Goal: Information Seeking & Learning: Learn about a topic

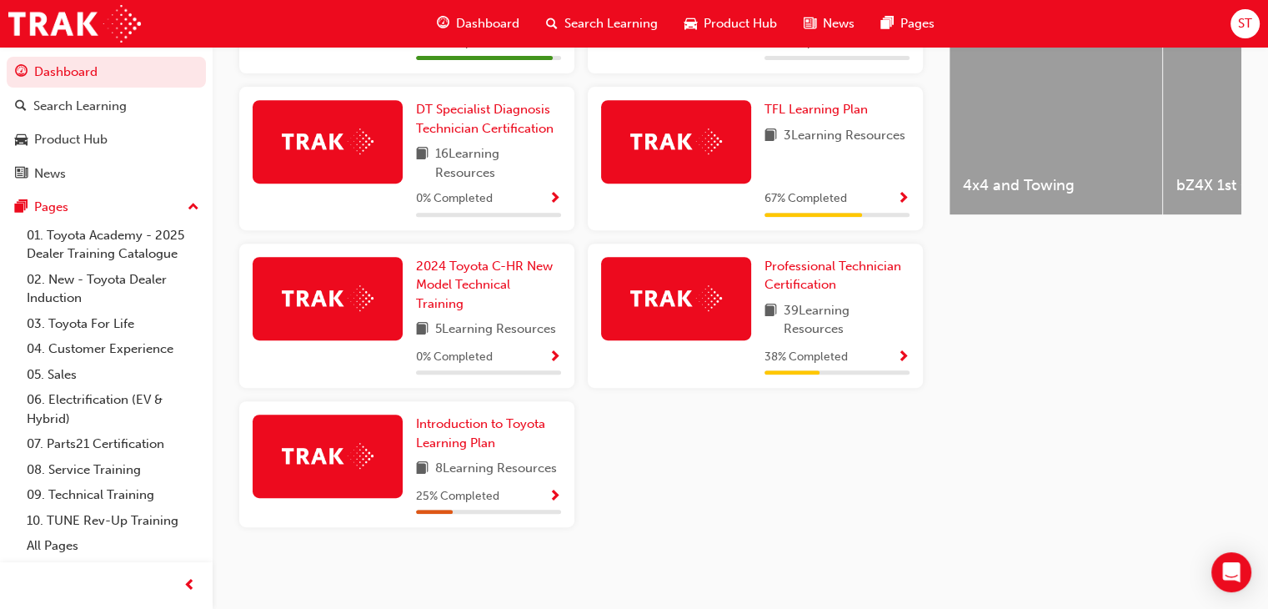
scroll to position [703, 0]
click at [827, 274] on span "Professional Technician Certification" at bounding box center [833, 276] width 137 height 34
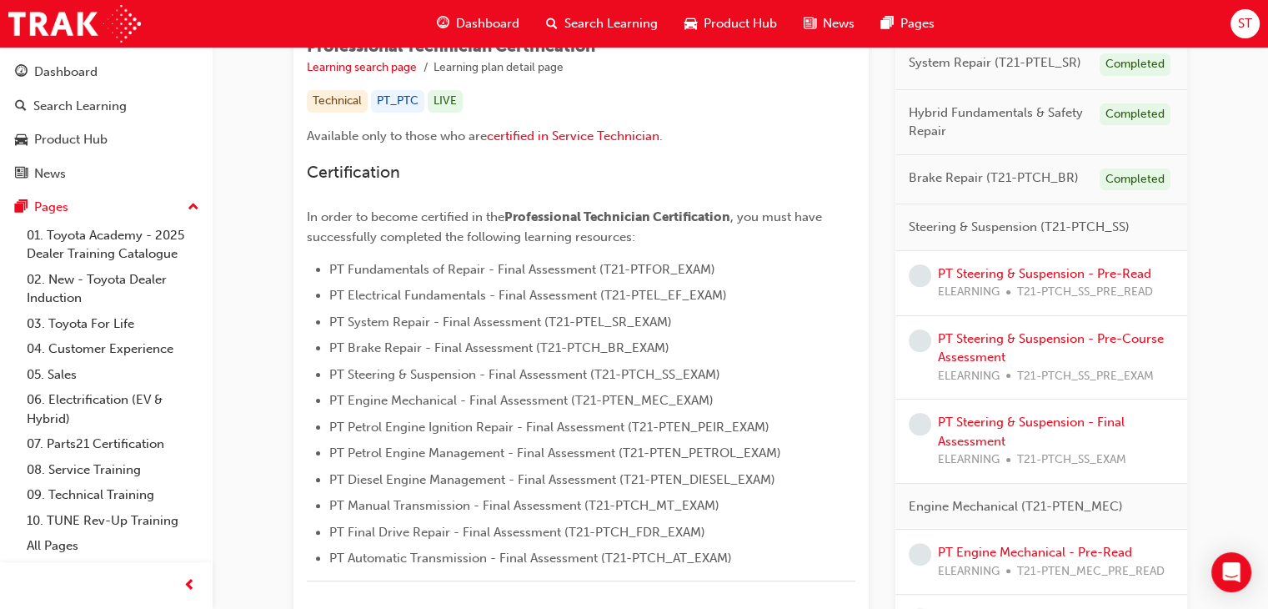
scroll to position [315, 0]
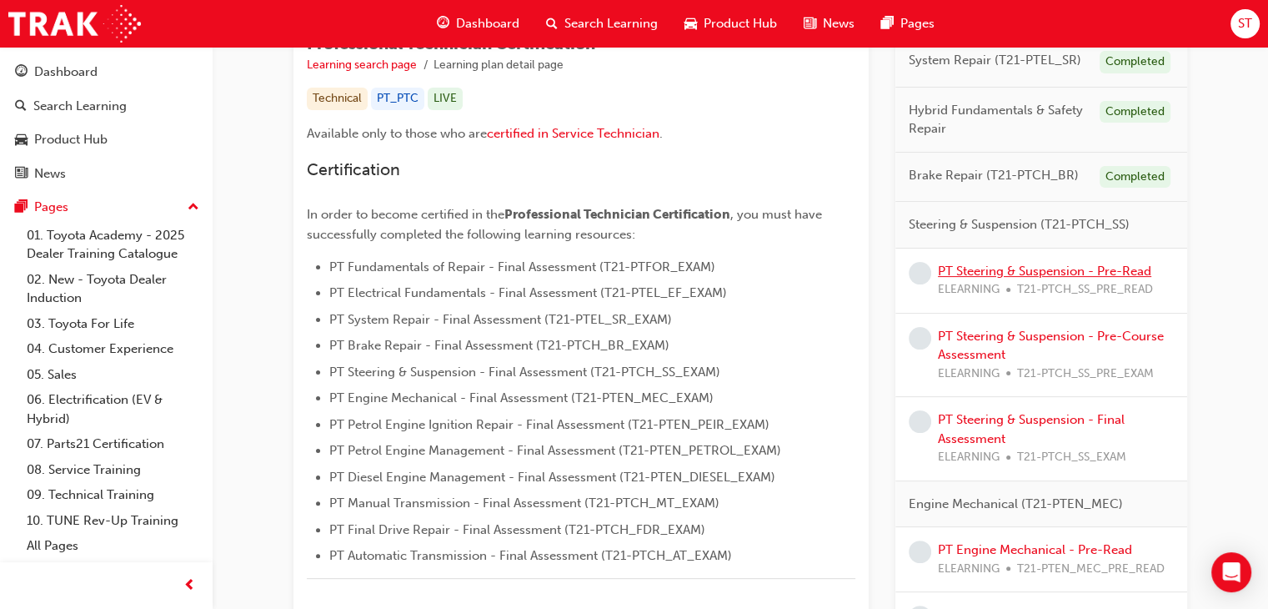
click at [1017, 269] on link "PT Steering & Suspension - Pre-Read" at bounding box center [1045, 271] width 214 height 15
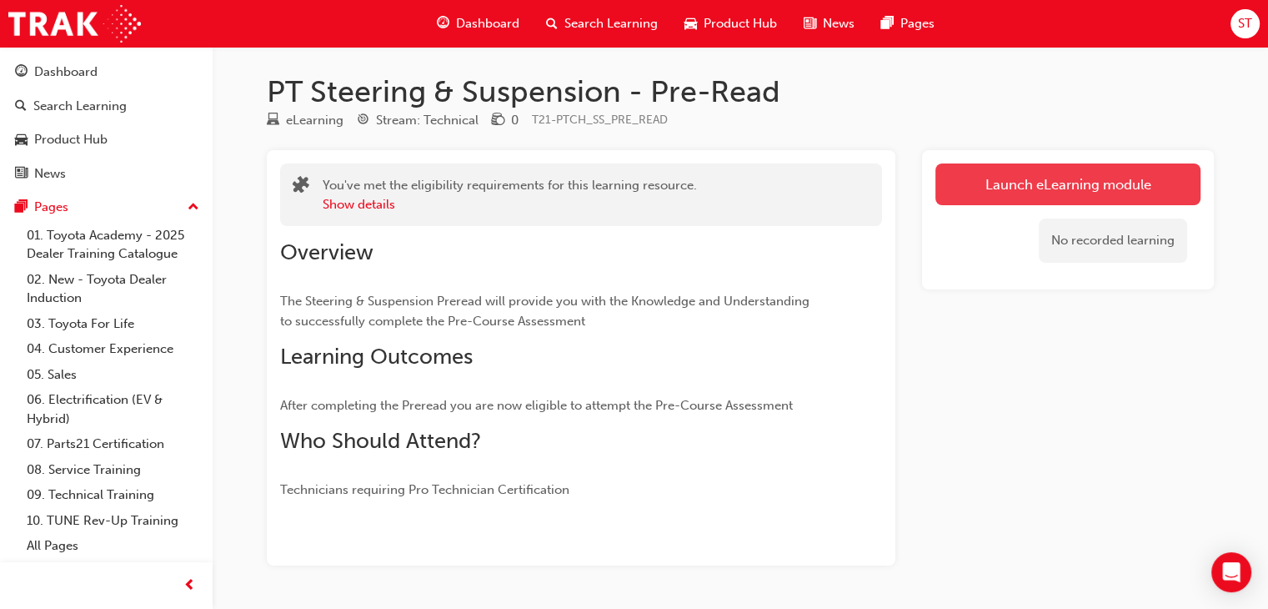
click at [937, 190] on link "Launch eLearning module" at bounding box center [1068, 184] width 265 height 42
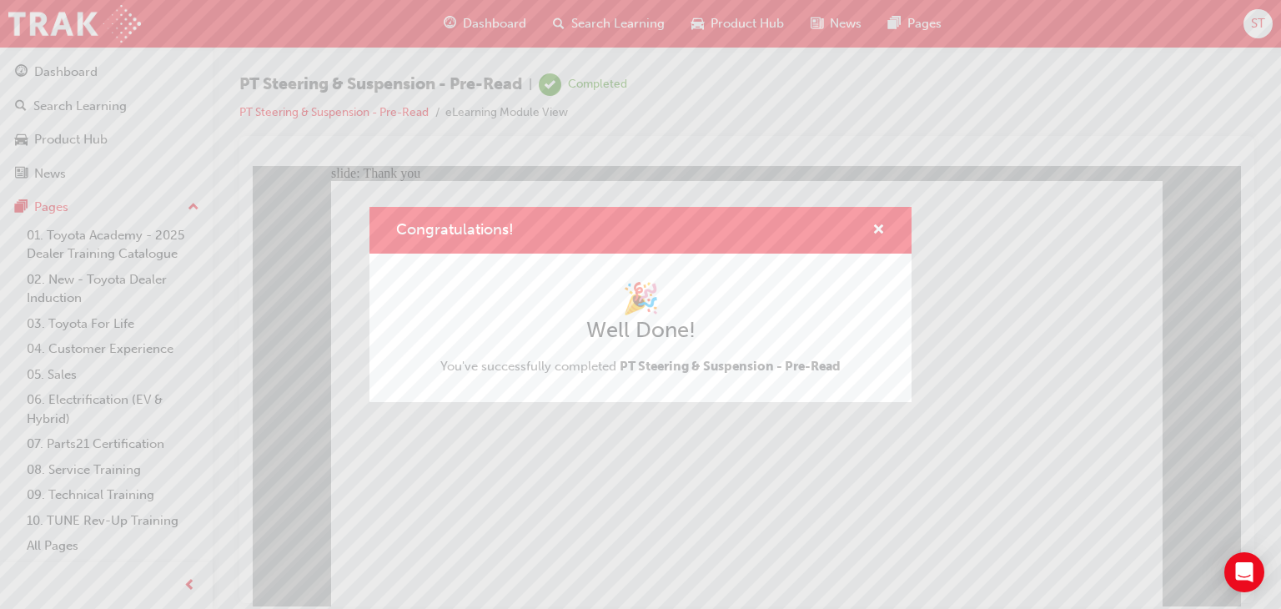
click at [570, 521] on div "Congratulations! 🎉 Well Done! You've successfully completed PT Steering & Suspe…" at bounding box center [640, 304] width 1281 height 609
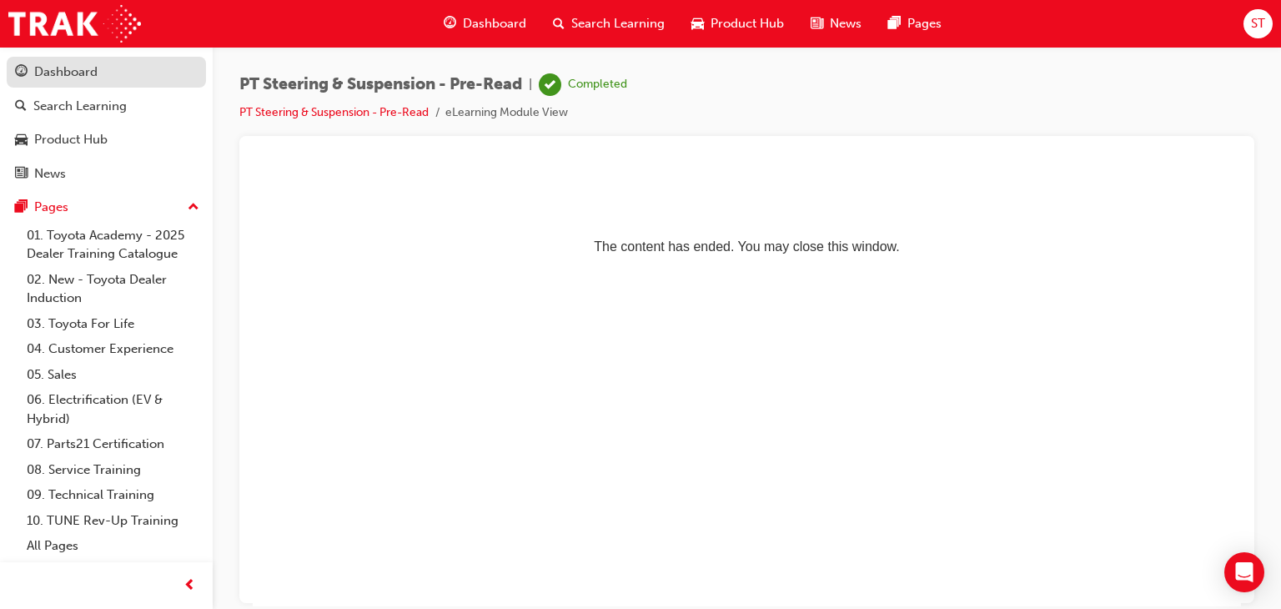
click at [85, 71] on div "Dashboard" at bounding box center [65, 72] width 63 height 19
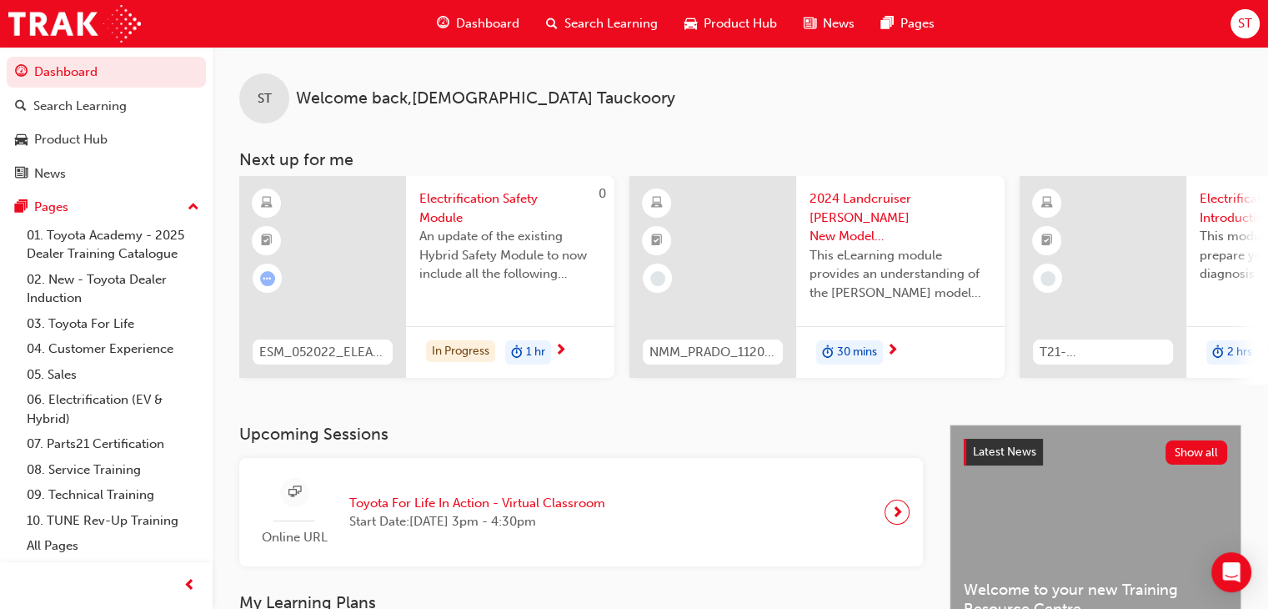
scroll to position [627, 0]
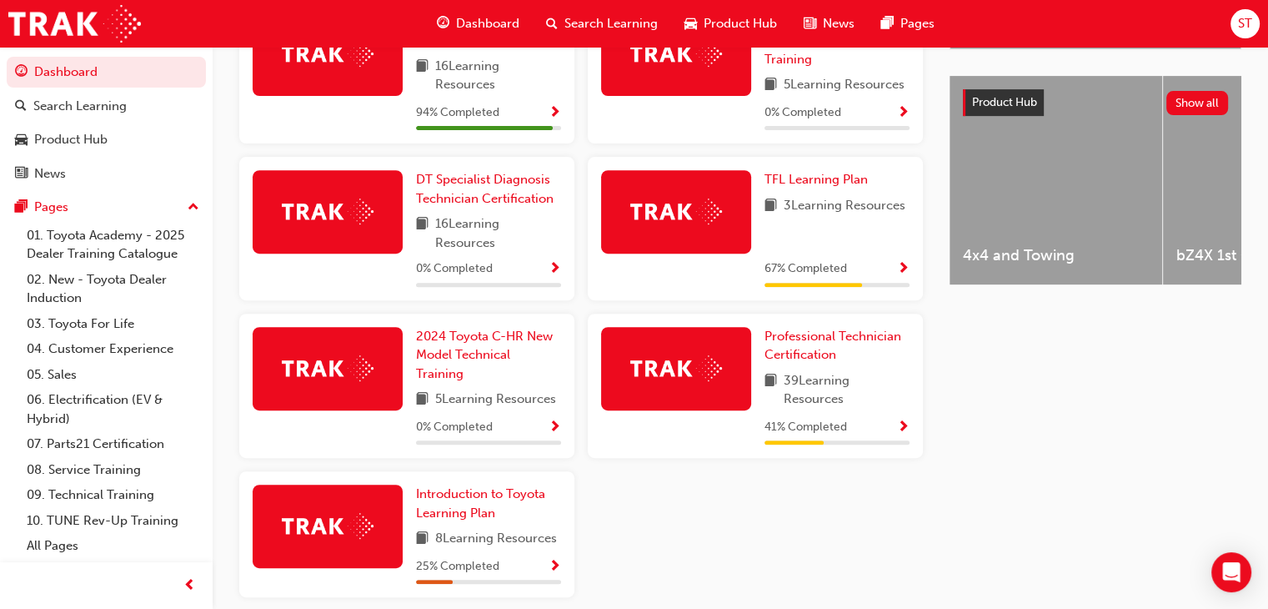
click at [786, 377] on span "39 Learning Resources" at bounding box center [847, 390] width 126 height 38
click at [794, 361] on span "Professional Technician Certification" at bounding box center [833, 346] width 137 height 34
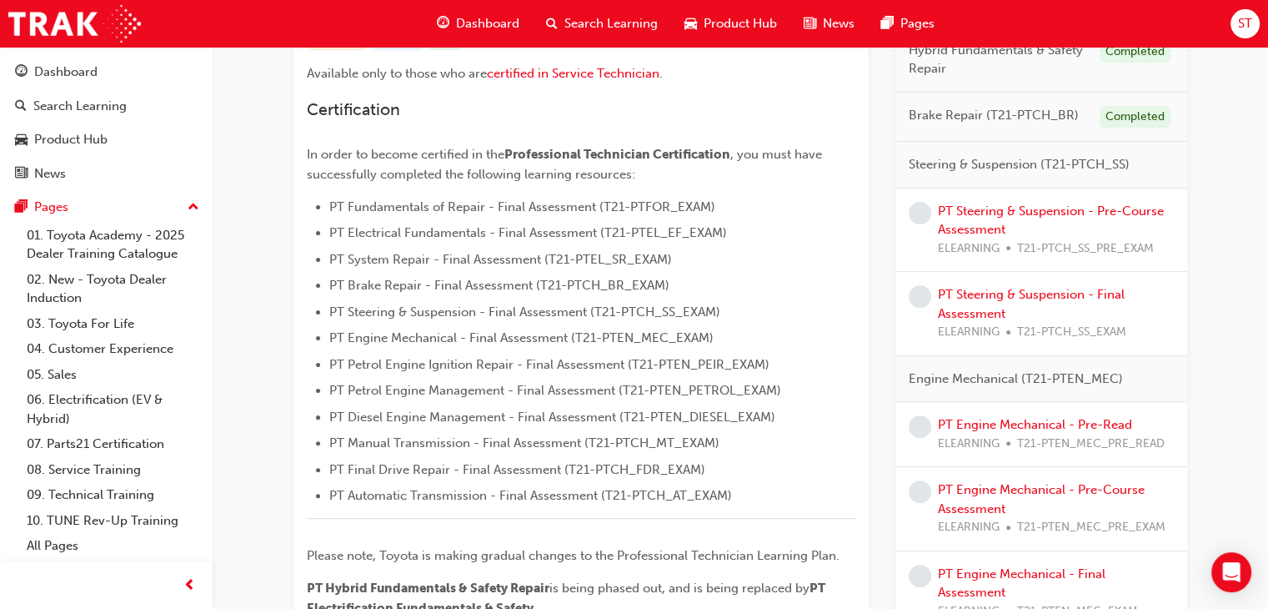
scroll to position [402, 0]
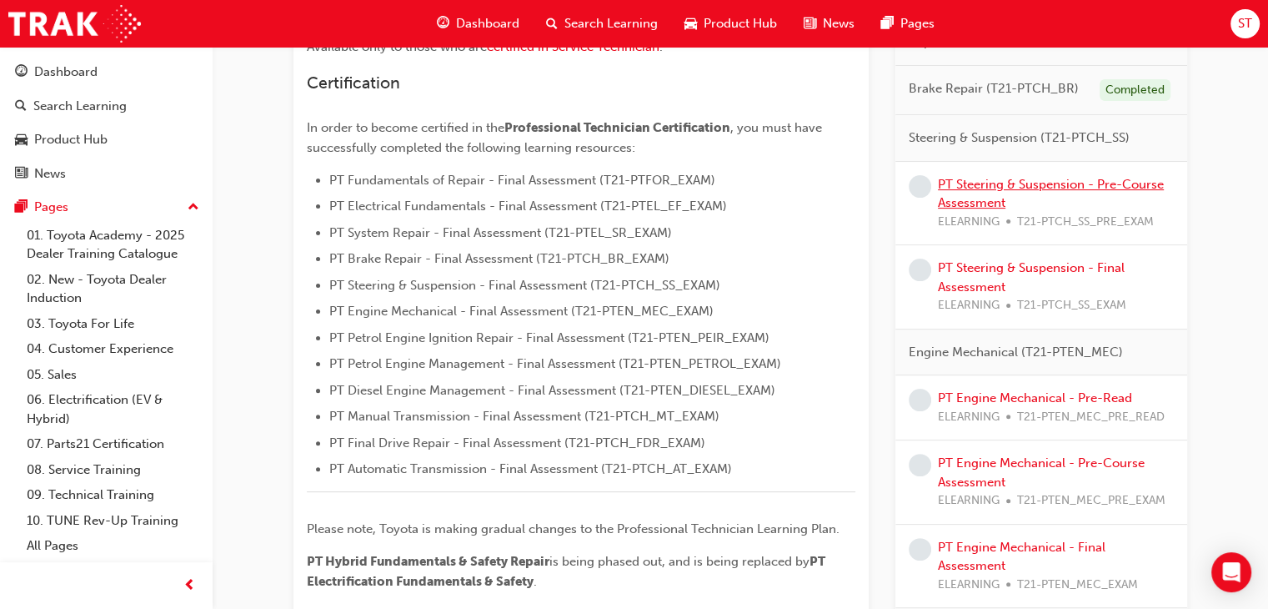
click at [1022, 178] on link "PT Steering & Suspension - Pre-Course Assessment" at bounding box center [1051, 194] width 226 height 34
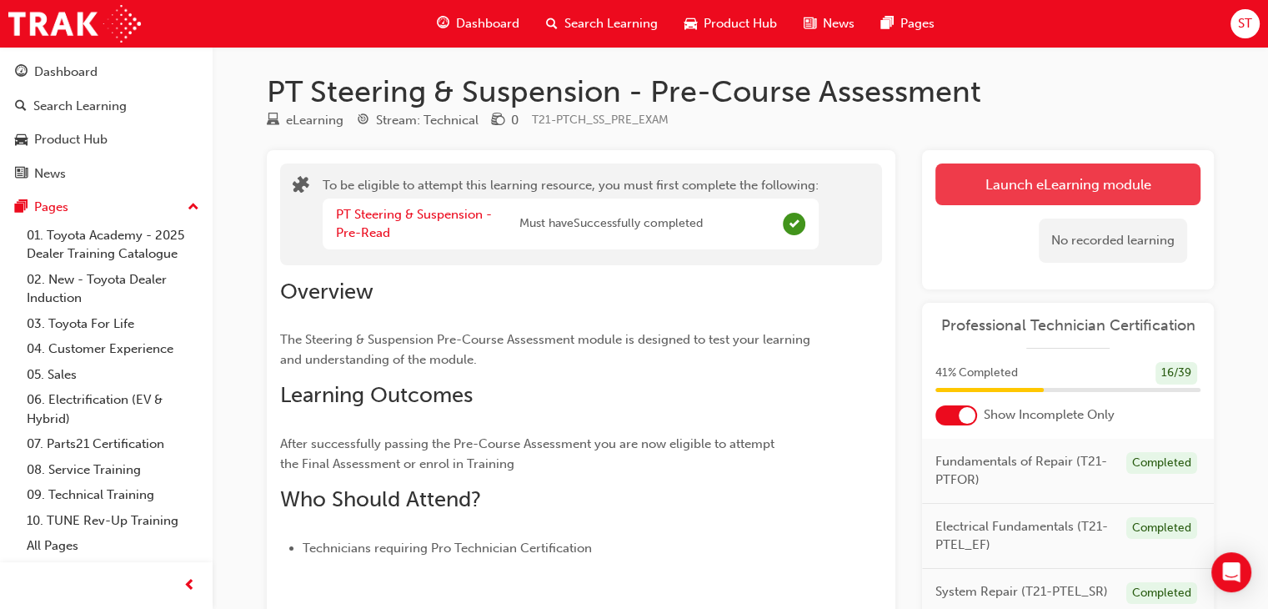
click at [1054, 187] on button "Launch eLearning module" at bounding box center [1068, 184] width 265 height 42
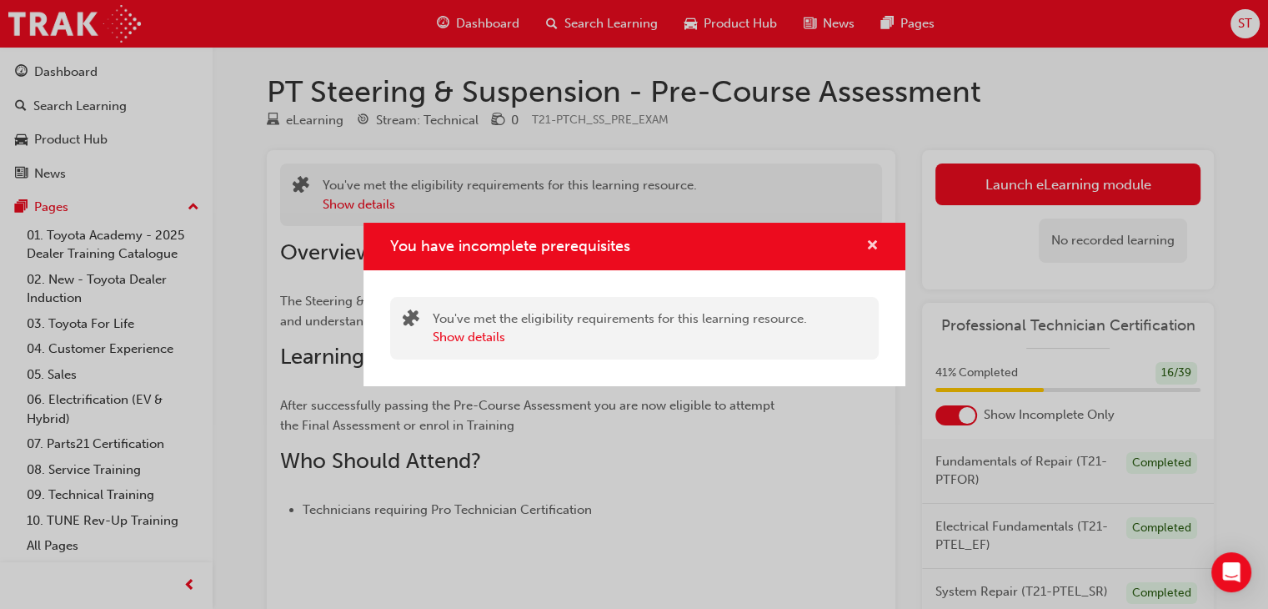
click at [873, 249] on span "cross-icon" at bounding box center [873, 246] width 13 height 15
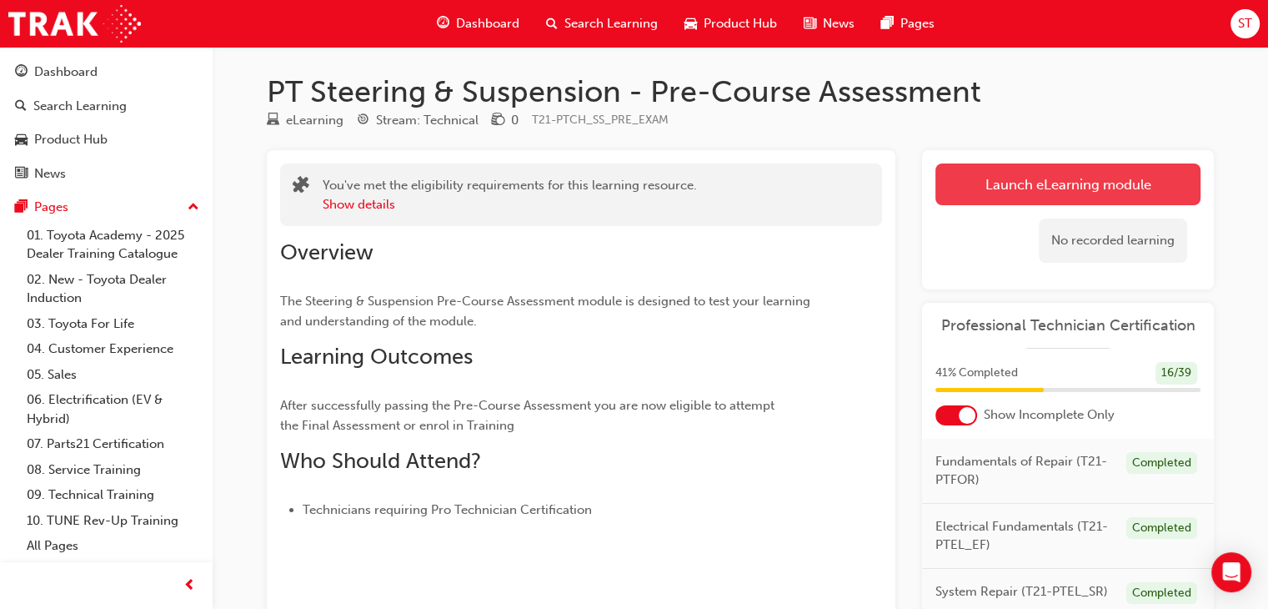
click at [1027, 184] on button "Launch eLearning module" at bounding box center [1068, 184] width 265 height 42
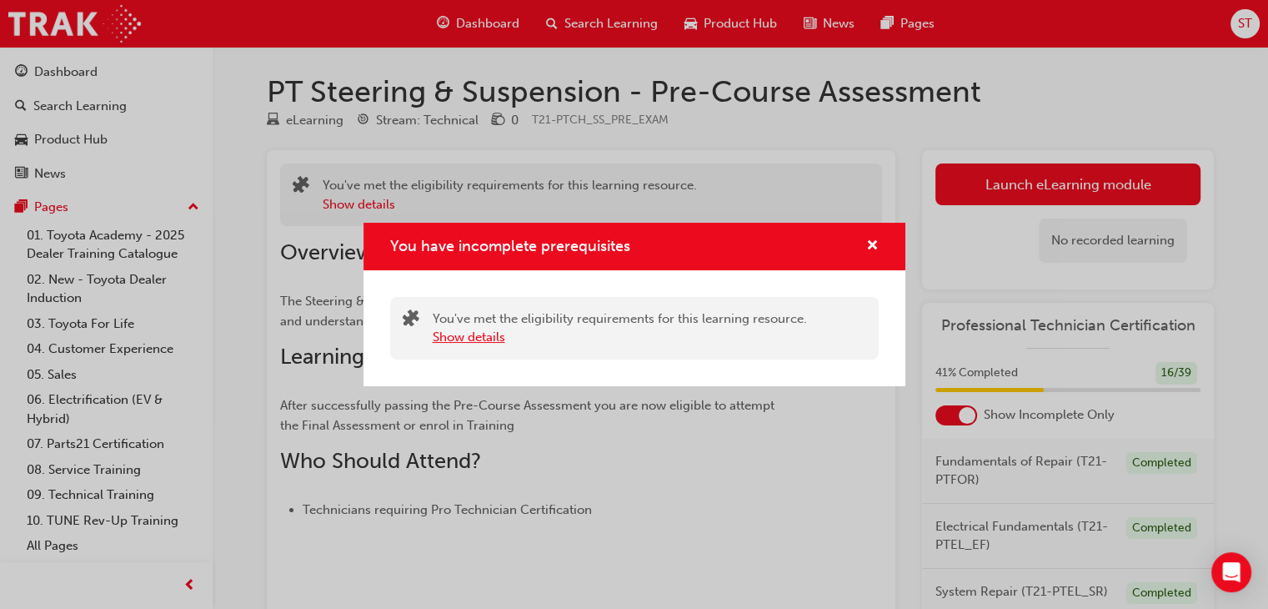
click at [461, 337] on button "Show details" at bounding box center [469, 337] width 73 height 19
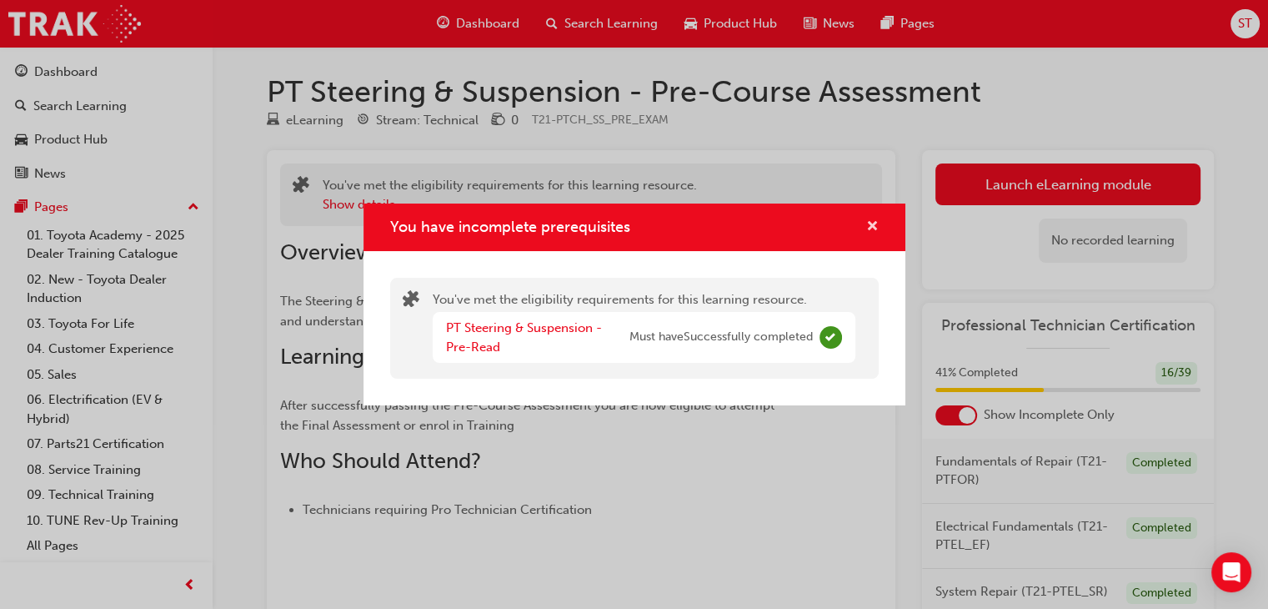
click at [867, 220] on span "cross-icon" at bounding box center [873, 227] width 13 height 15
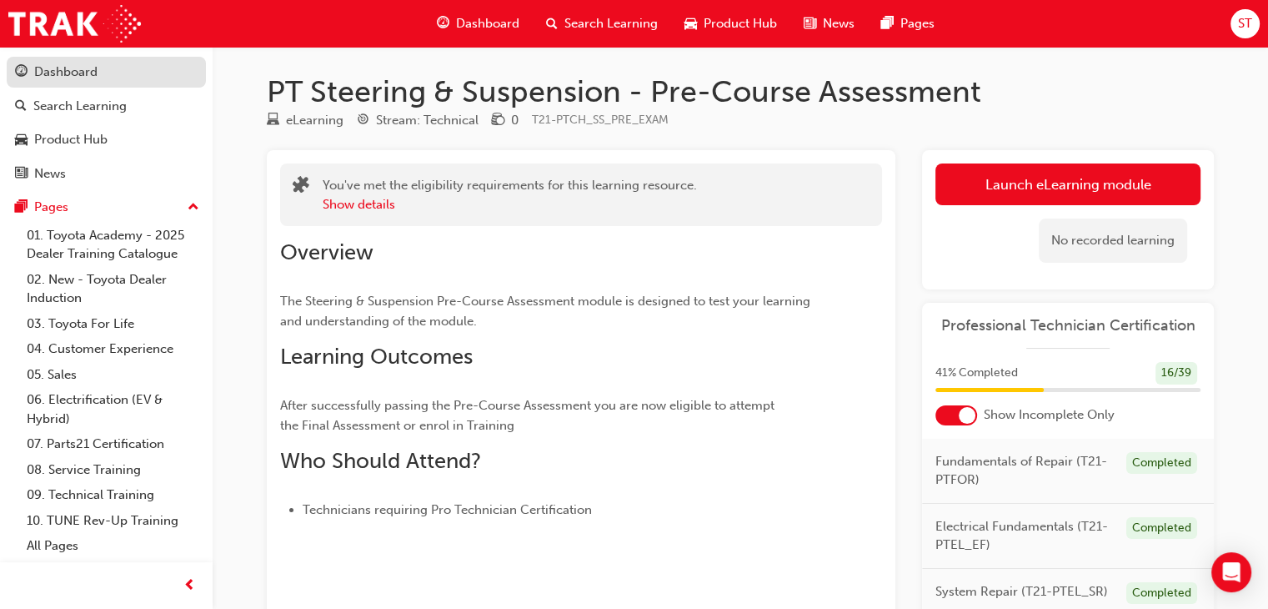
click at [77, 74] on div "Dashboard" at bounding box center [65, 72] width 63 height 19
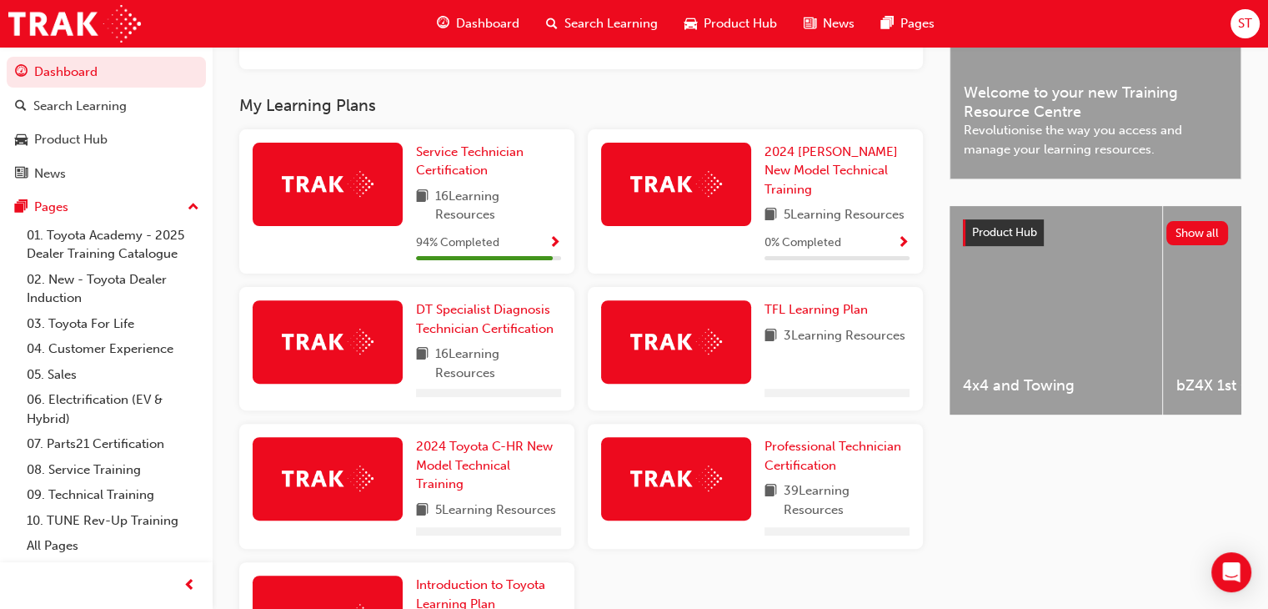
scroll to position [647, 0]
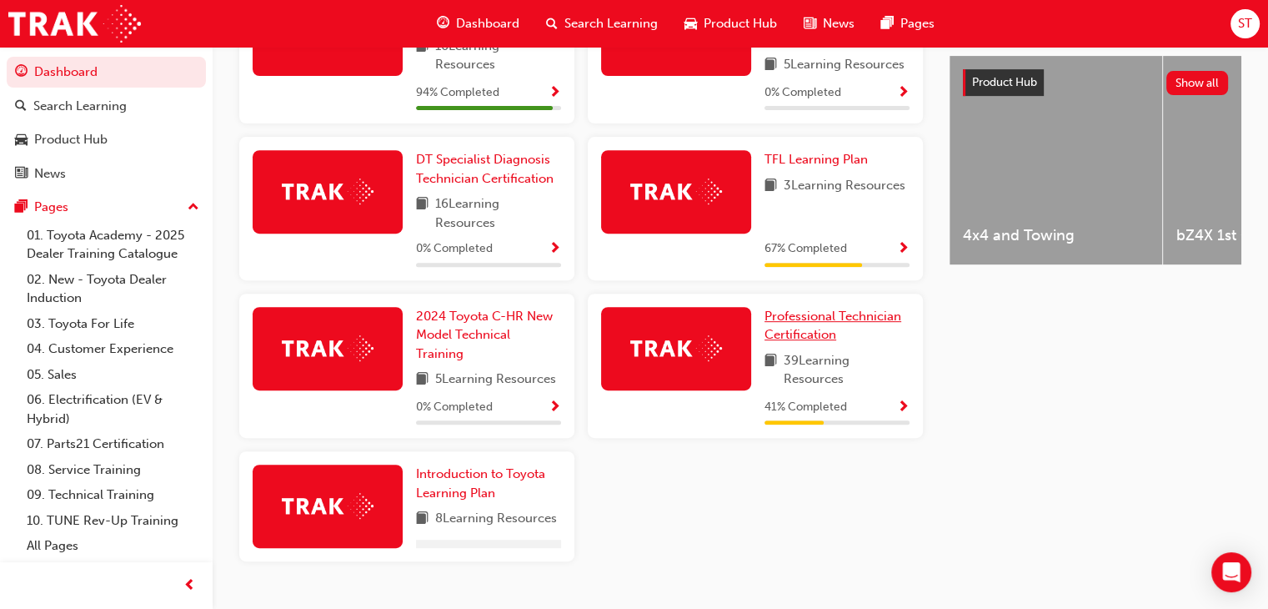
click at [812, 301] on div "Professional Technician Certification 39 Learning Resources 41 % Completed" at bounding box center [755, 366] width 335 height 145
click at [842, 335] on link "Professional Technician Certification" at bounding box center [837, 326] width 145 height 38
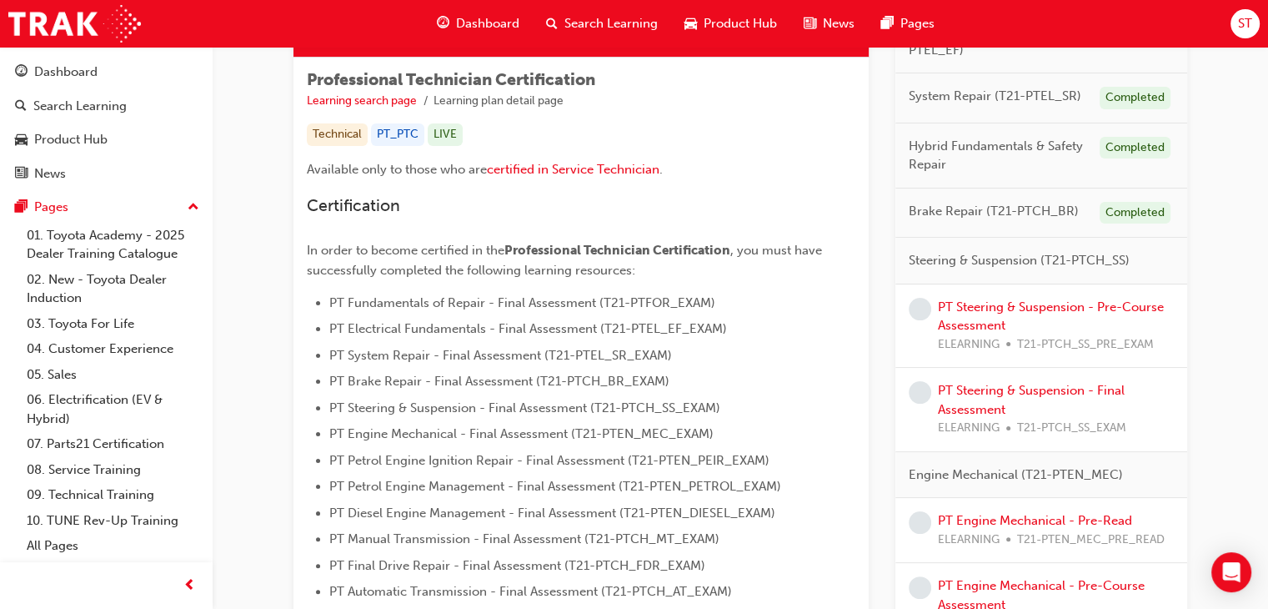
scroll to position [269, 0]
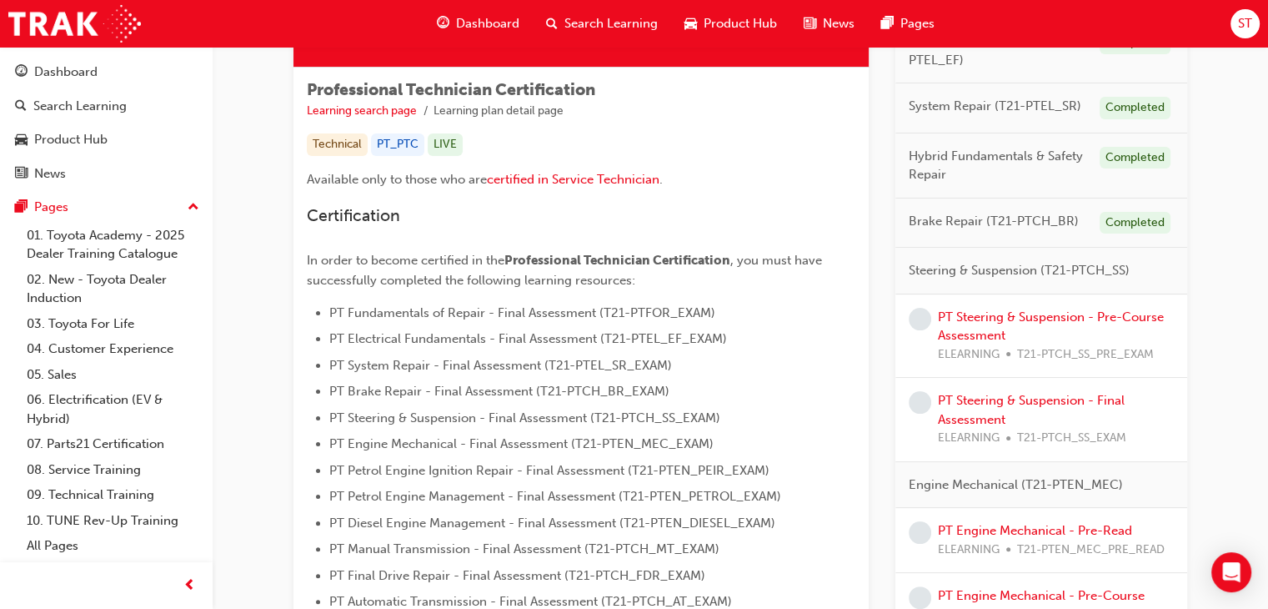
click at [1014, 299] on div "PT Steering & Suspension - Pre-Course Assessment ELEARNING T21-PTCH_SS_PRE_EXAM" at bounding box center [1042, 336] width 292 height 84
click at [1007, 322] on link "PT Steering & Suspension - Pre-Course Assessment" at bounding box center [1051, 326] width 226 height 34
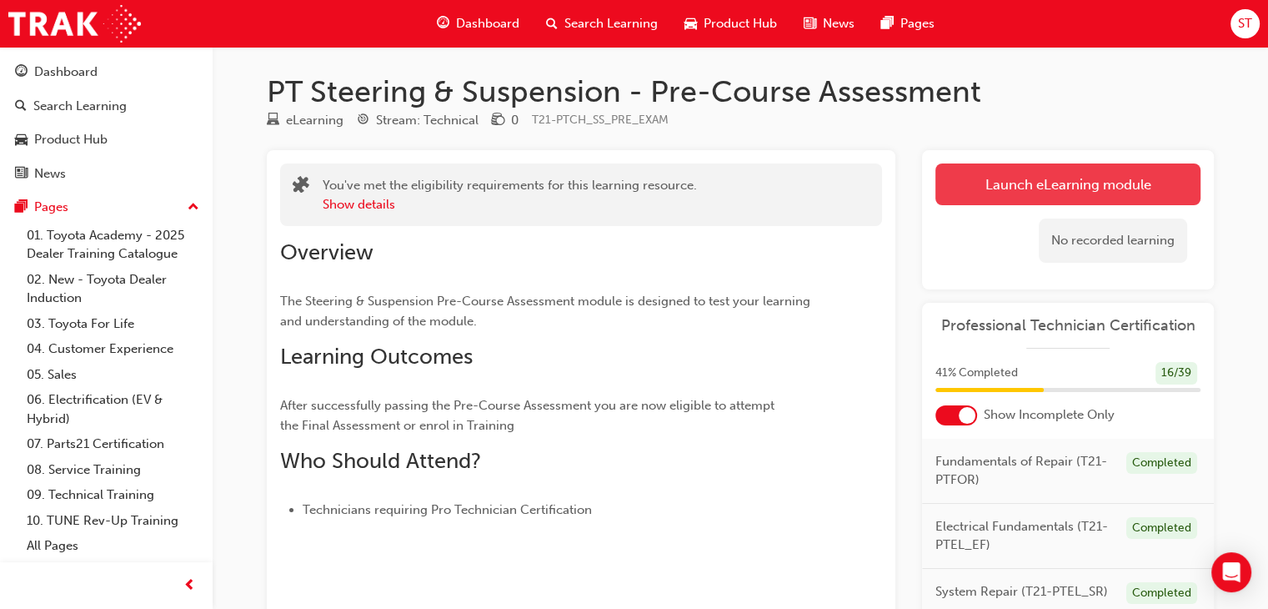
click at [1078, 171] on link "Launch eLearning module" at bounding box center [1068, 184] width 265 height 42
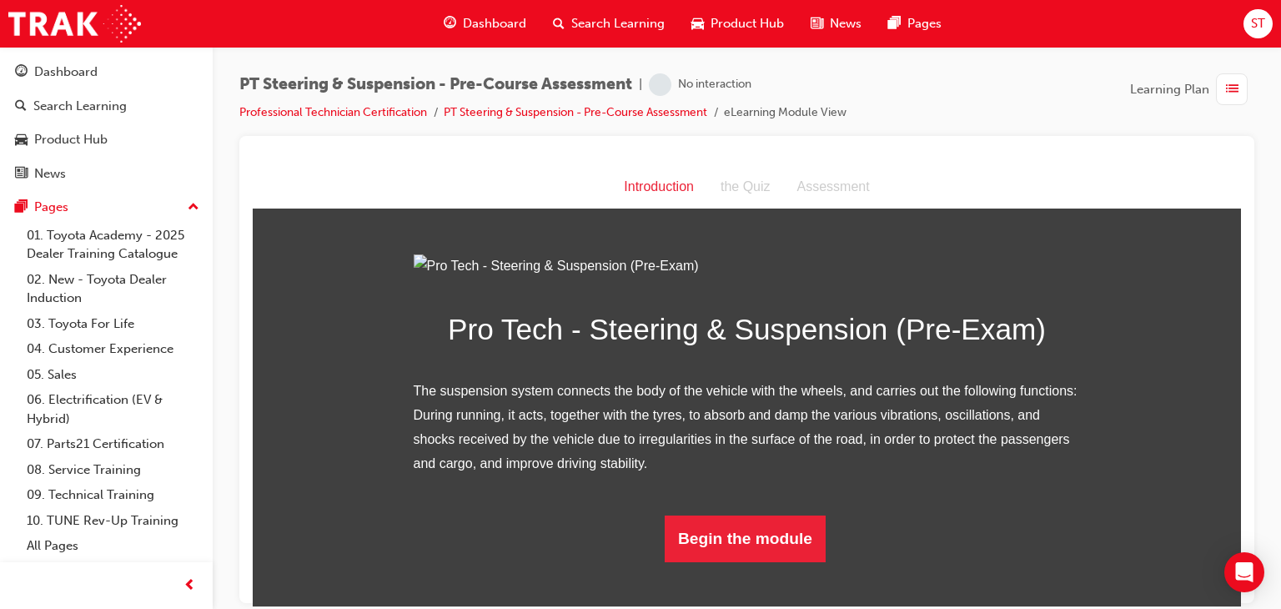
scroll to position [140, 0]
click at [781, 561] on button "Begin the module" at bounding box center [745, 538] width 161 height 47
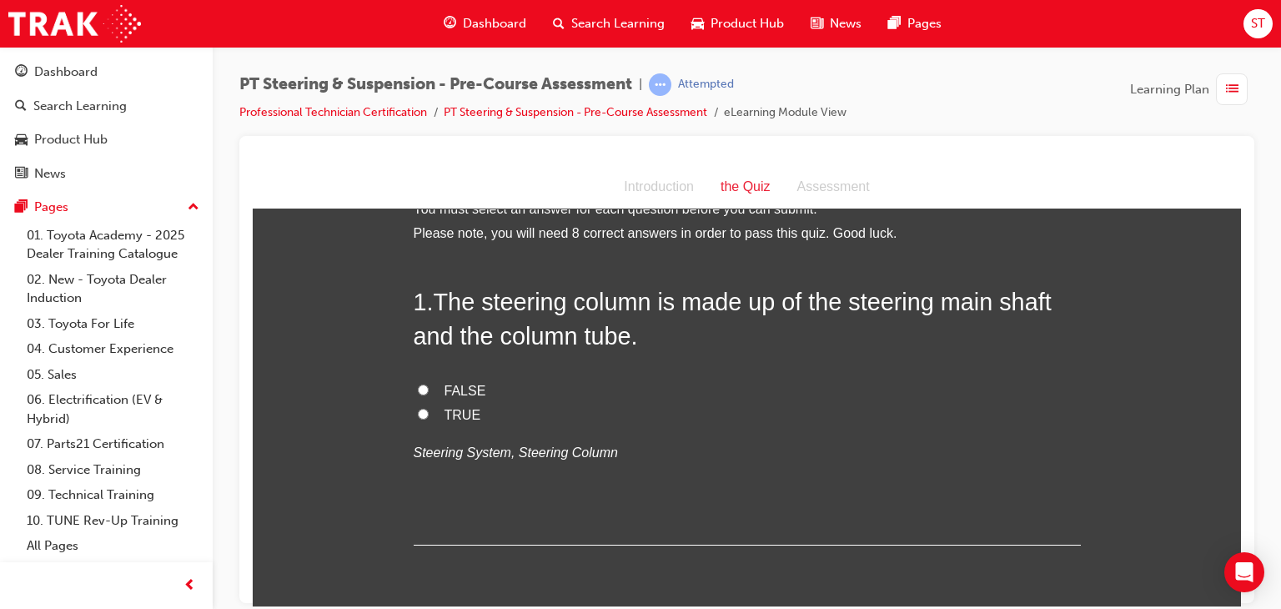
scroll to position [30, 0]
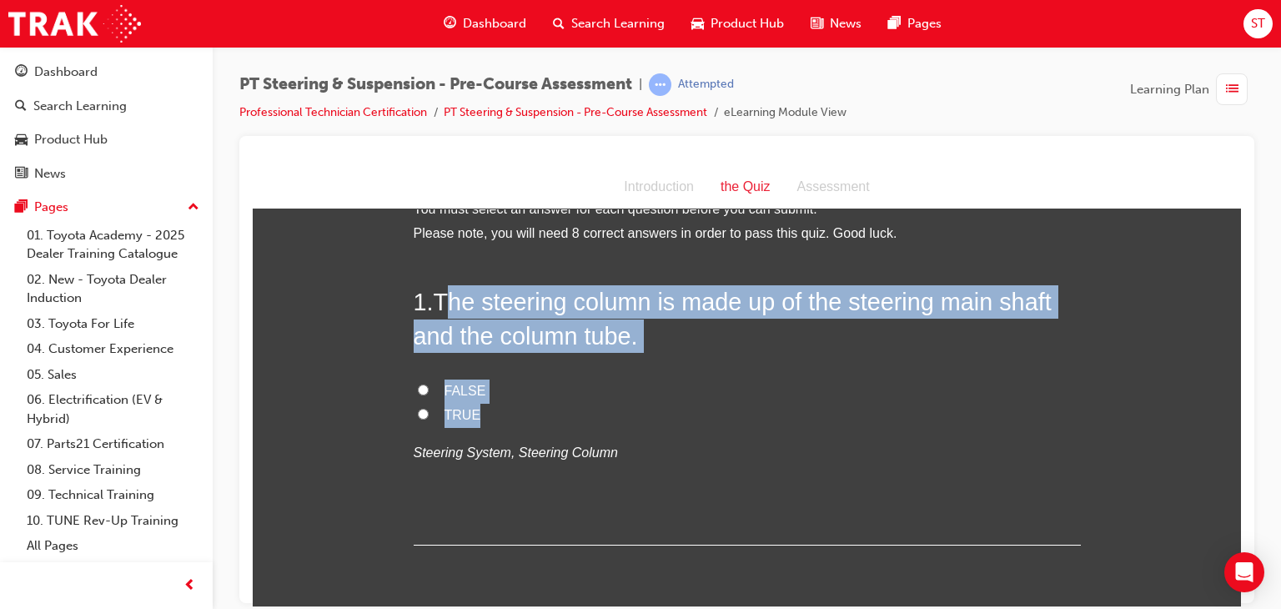
drag, startPoint x: 441, startPoint y: 291, endPoint x: 485, endPoint y: 412, distance: 128.5
click at [485, 412] on div "1 . The steering column is made up of the steering main shaft and the column tu…" at bounding box center [747, 414] width 667 height 260
copy div "he steering column is made up of the steering main shaft and the column tube. F…"
click at [421, 410] on input "TRUE" at bounding box center [423, 413] width 11 height 11
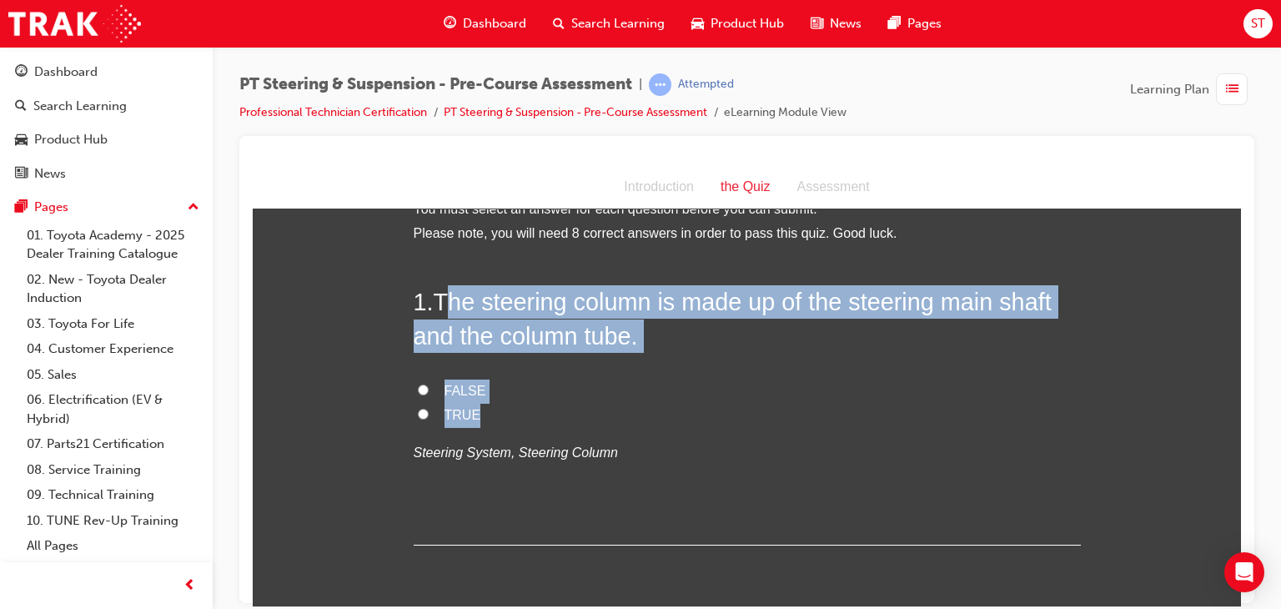
radio input "true"
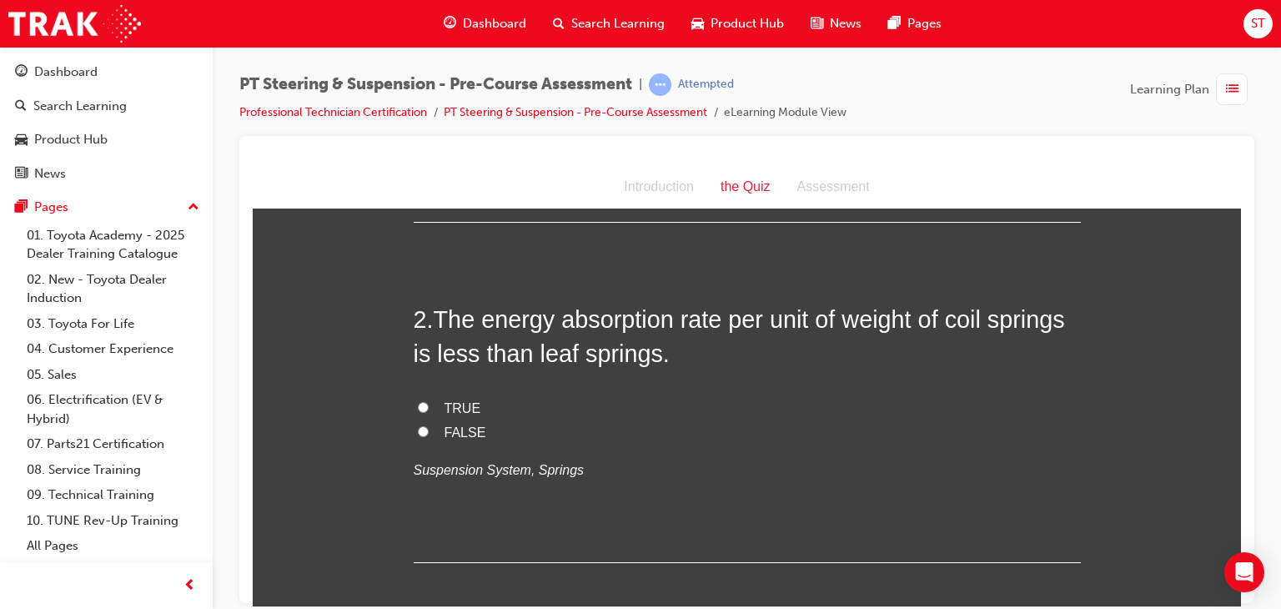
scroll to position [357, 0]
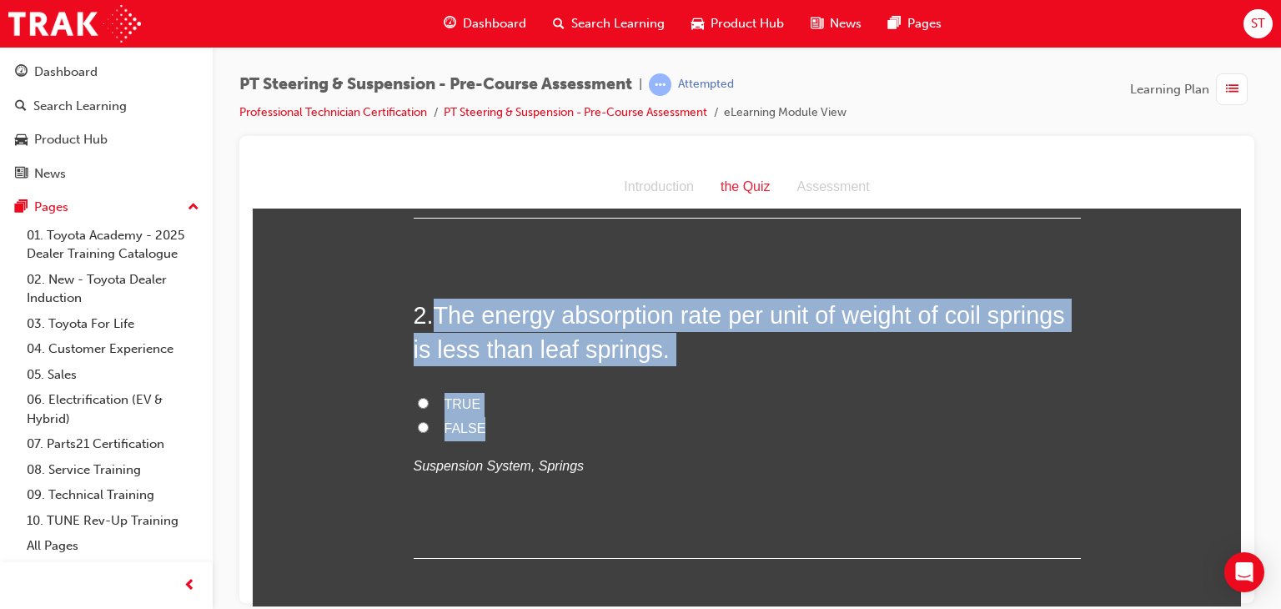
drag, startPoint x: 437, startPoint y: 315, endPoint x: 480, endPoint y: 416, distance: 109.5
click at [480, 416] on div "2 . The energy absorption rate per unit of weight of coil springs is less than …" at bounding box center [747, 428] width 667 height 260
copy div "The energy absorption rate per unit of weight of coil springs is less than leaf…"
click at [419, 426] on input "FALSE" at bounding box center [423, 426] width 11 height 11
radio input "true"
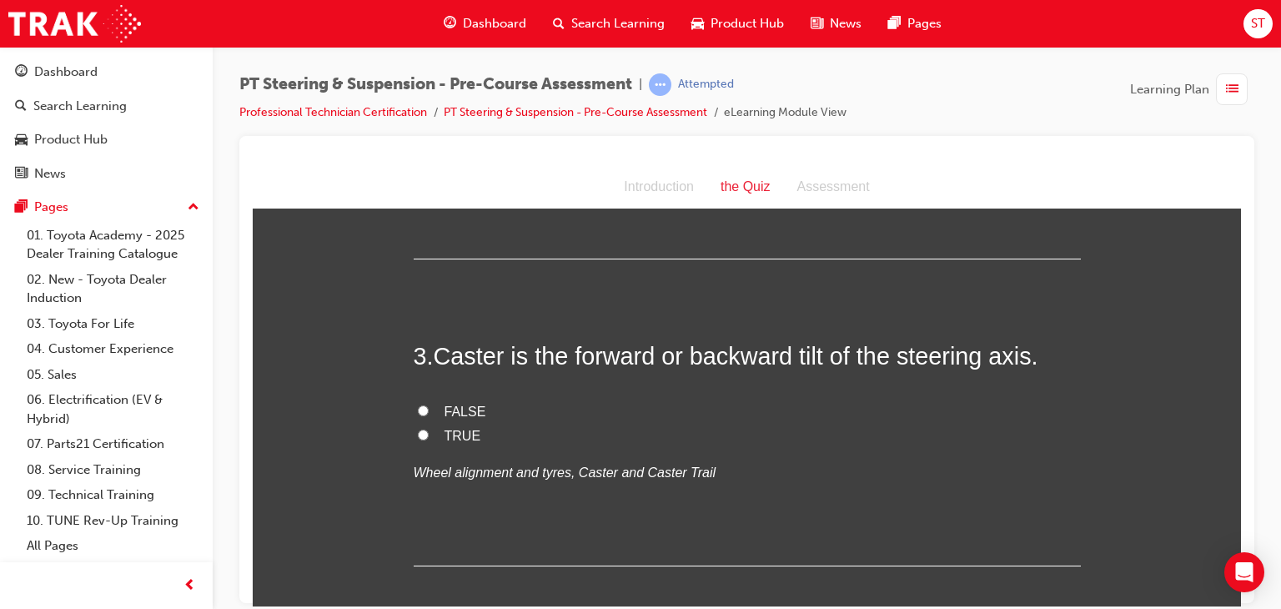
scroll to position [657, 0]
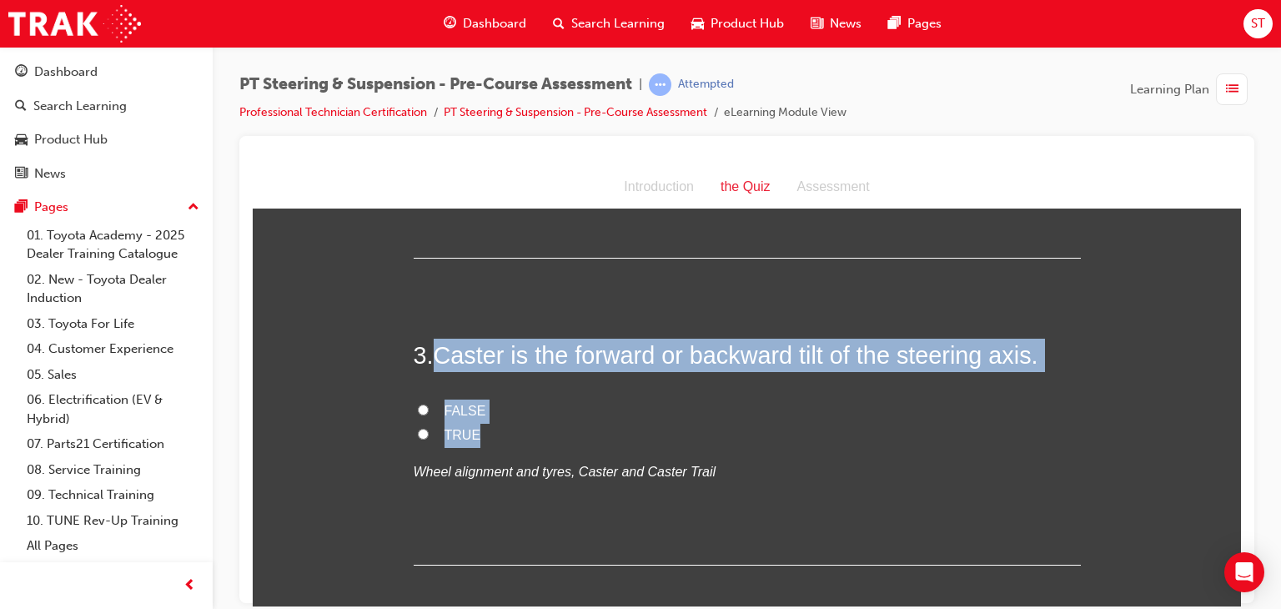
drag, startPoint x: 436, startPoint y: 350, endPoint x: 490, endPoint y: 433, distance: 98.3
click at [490, 433] on div "3 . Caster is the forward or backward tilt of the steering axis. FALSE TRUE Whe…" at bounding box center [747, 451] width 667 height 227
copy div "Caster is the forward or backward tilt of the steering axis. FALSE TRUE"
click at [421, 434] on input "TRUE" at bounding box center [423, 433] width 11 height 11
radio input "true"
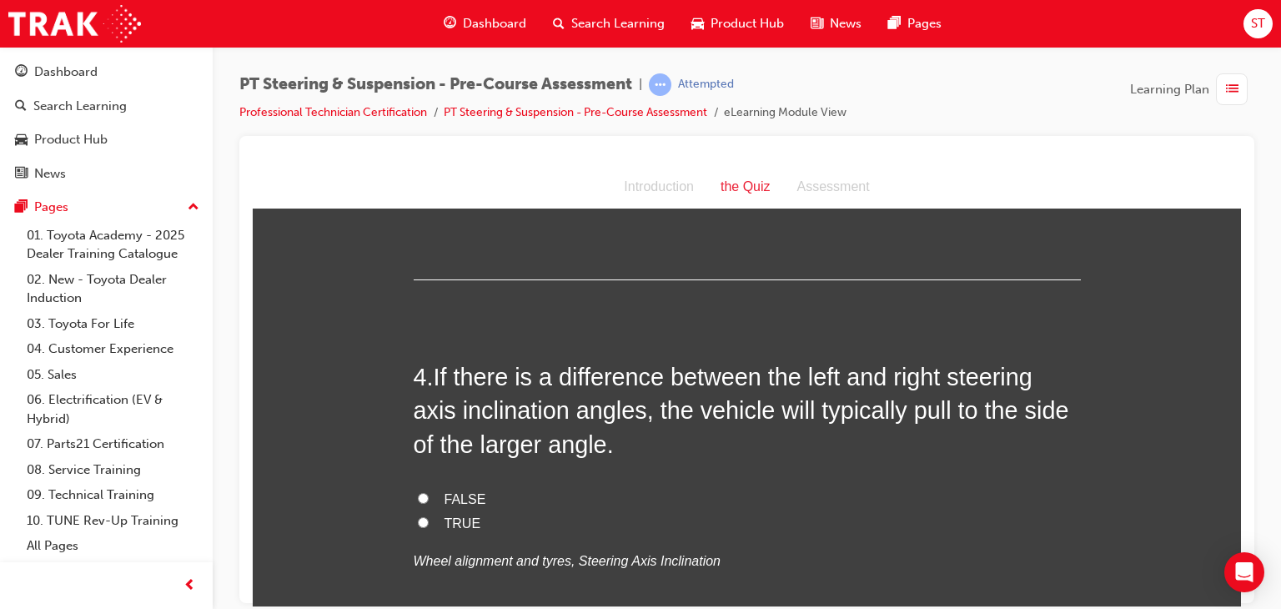
scroll to position [979, 0]
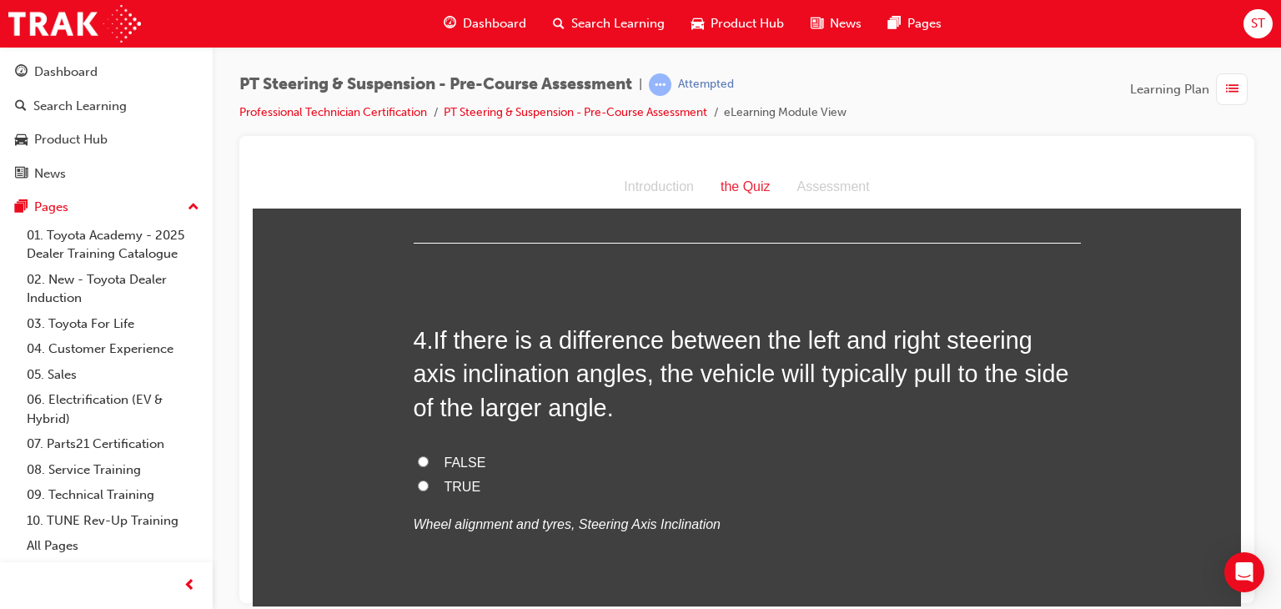
click at [418, 484] on input "TRUE" at bounding box center [423, 485] width 11 height 11
radio input "true"
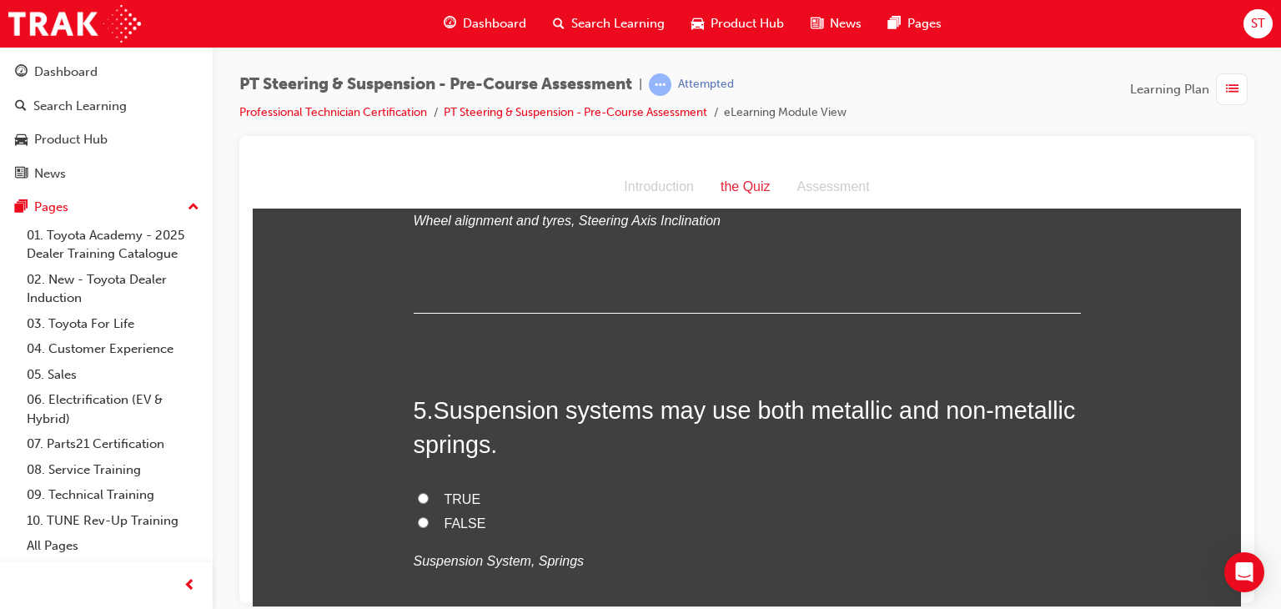
scroll to position [1288, 0]
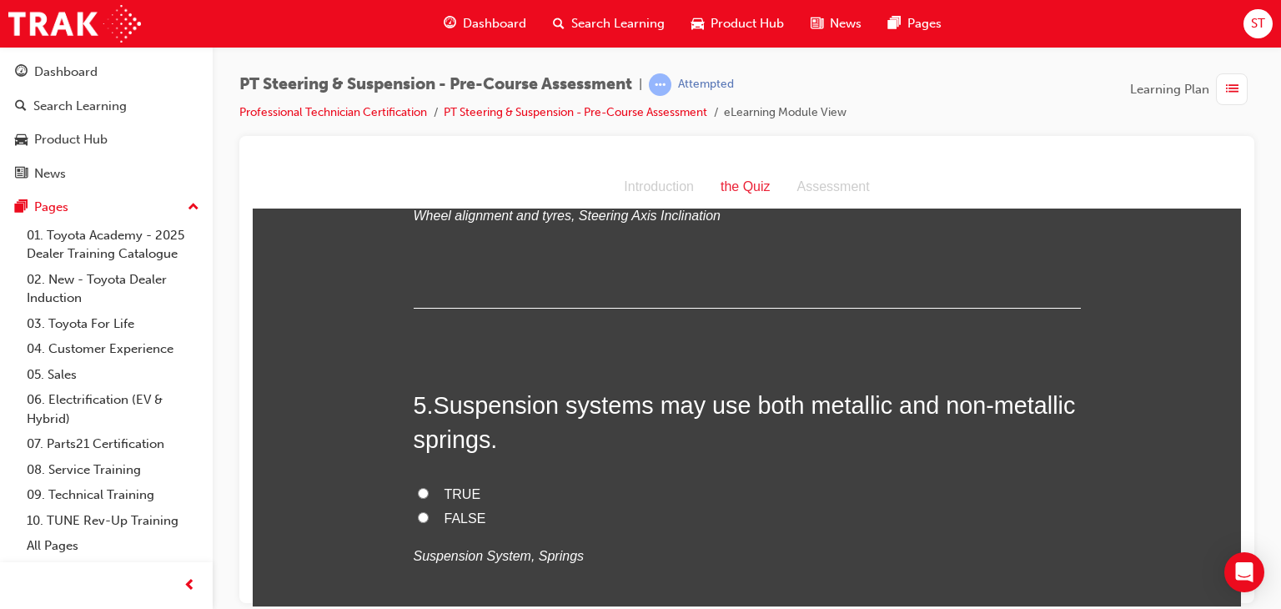
click at [419, 524] on label "FALSE" at bounding box center [747, 518] width 667 height 24
click at [419, 522] on input "FALSE" at bounding box center [423, 516] width 11 height 11
radio input "true"
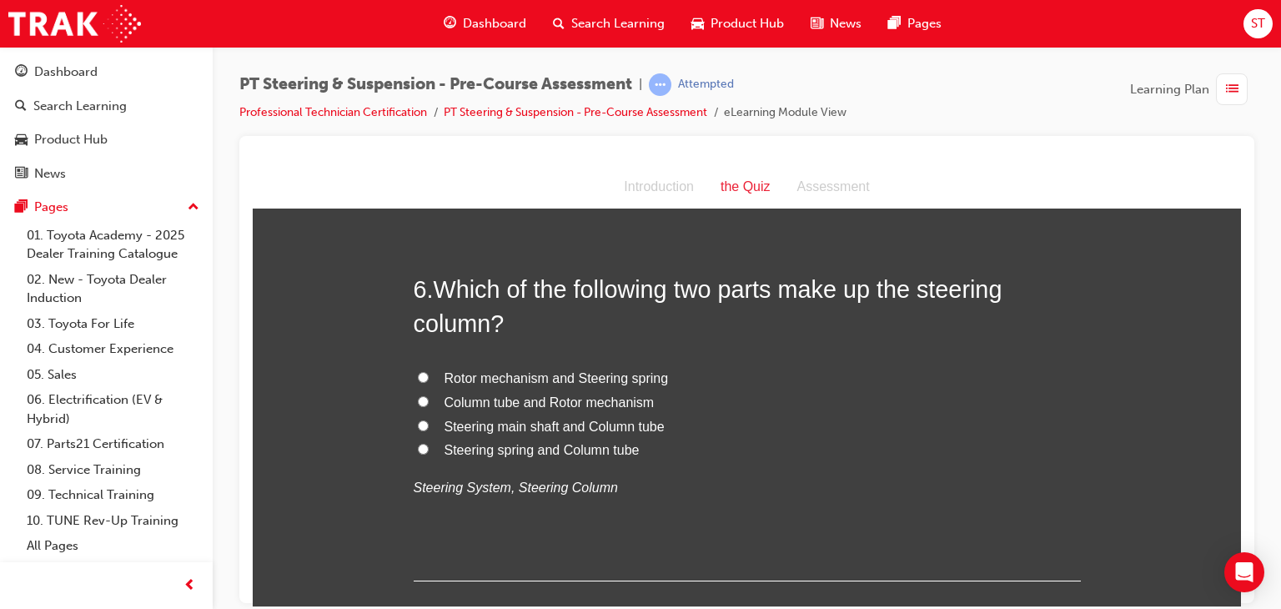
scroll to position [1745, 0]
click at [422, 414] on label "Steering main shaft and Column tube" at bounding box center [747, 426] width 667 height 24
click at [422, 419] on input "Steering main shaft and Column tube" at bounding box center [423, 424] width 11 height 11
radio input "true"
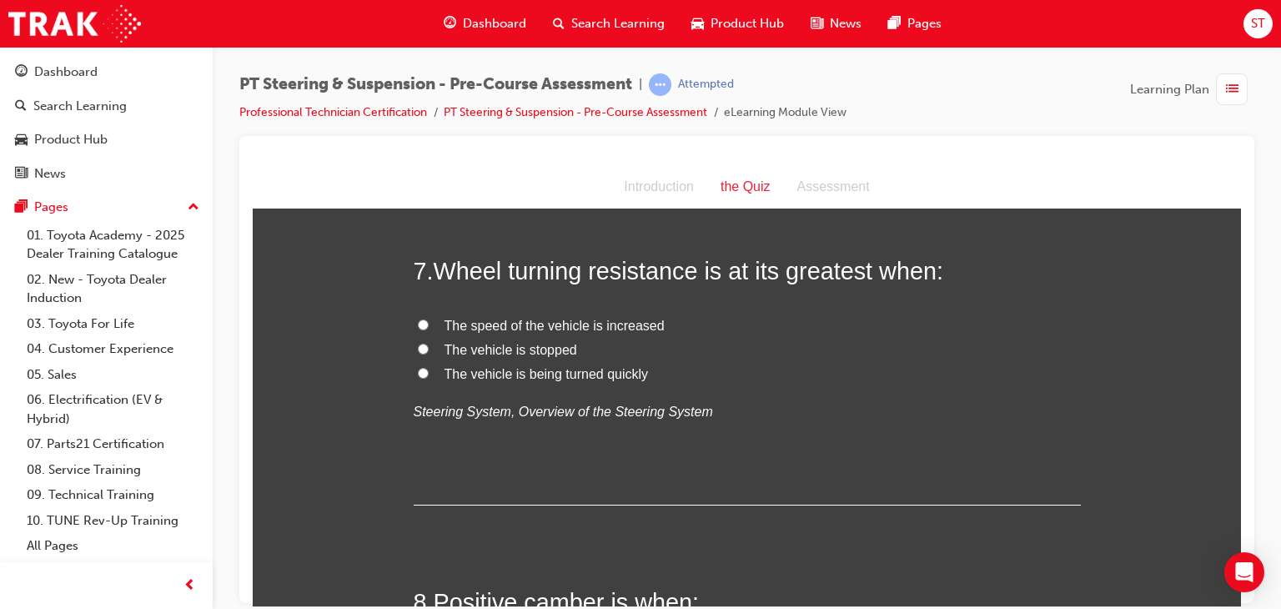
scroll to position [2150, 0]
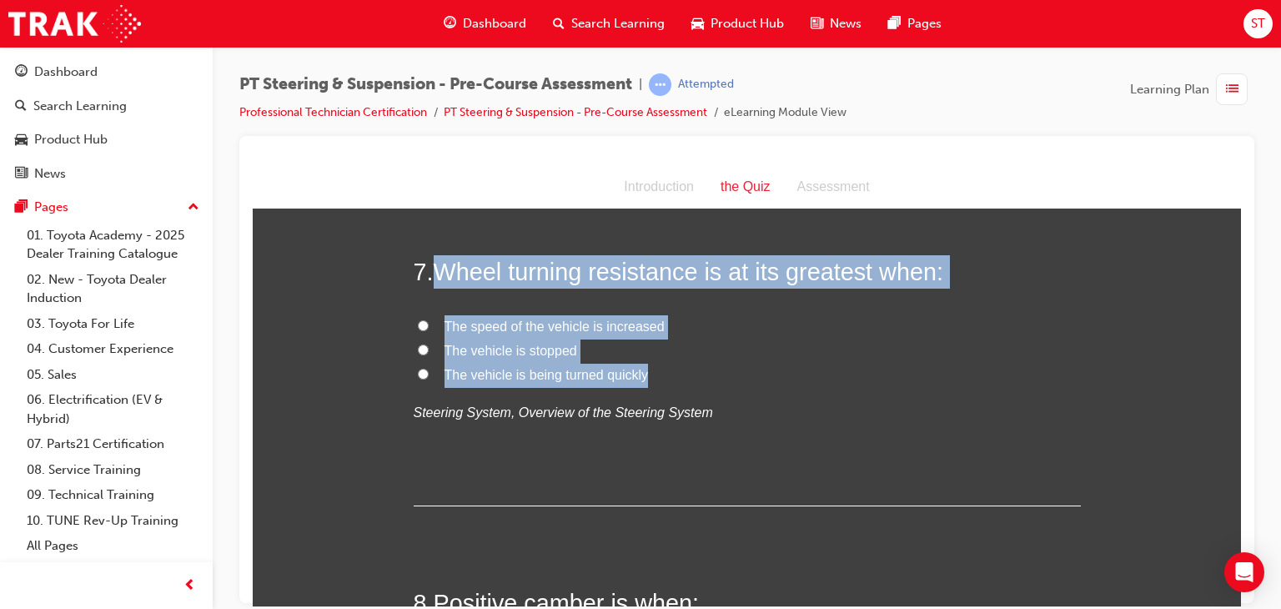
drag, startPoint x: 427, startPoint y: 264, endPoint x: 644, endPoint y: 374, distance: 242.8
click at [644, 374] on div "7 . Wheel turning resistance is at its greatest when: The speed of the vehicle …" at bounding box center [747, 379] width 667 height 251
copy div "Wheel turning resistance is at its greatest when: The speed of the vehicle is i…"
click at [795, 354] on label "The vehicle is stopped" at bounding box center [747, 351] width 667 height 24
click at [429, 354] on input "The vehicle is stopped" at bounding box center [423, 349] width 11 height 11
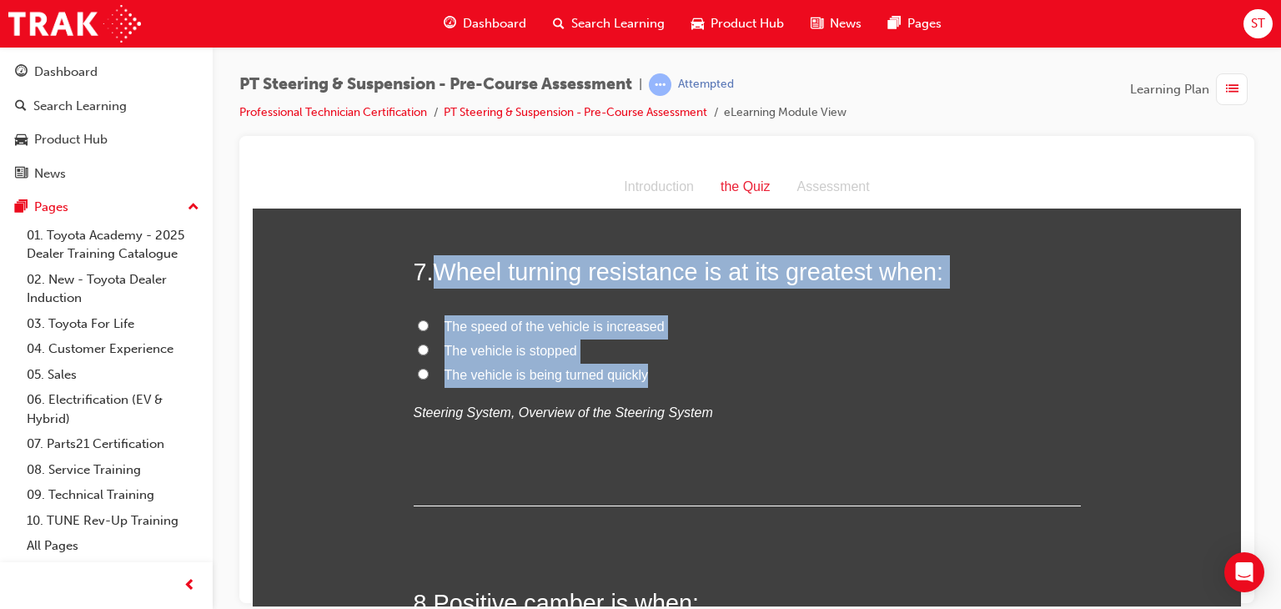
radio input "true"
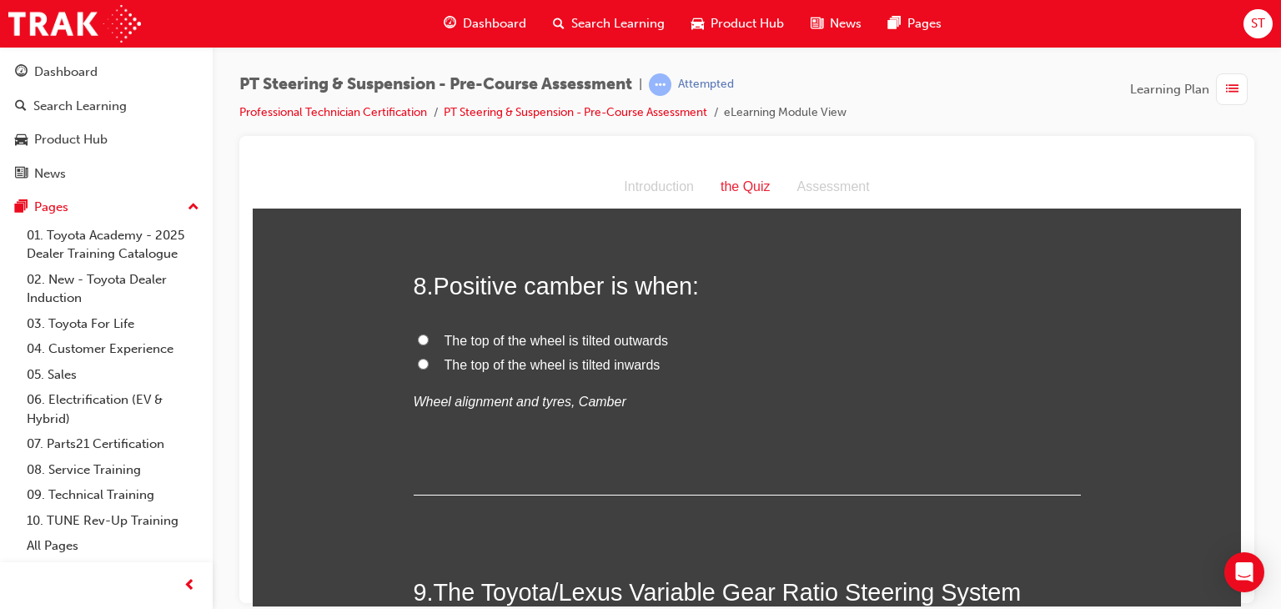
scroll to position [2471, 0]
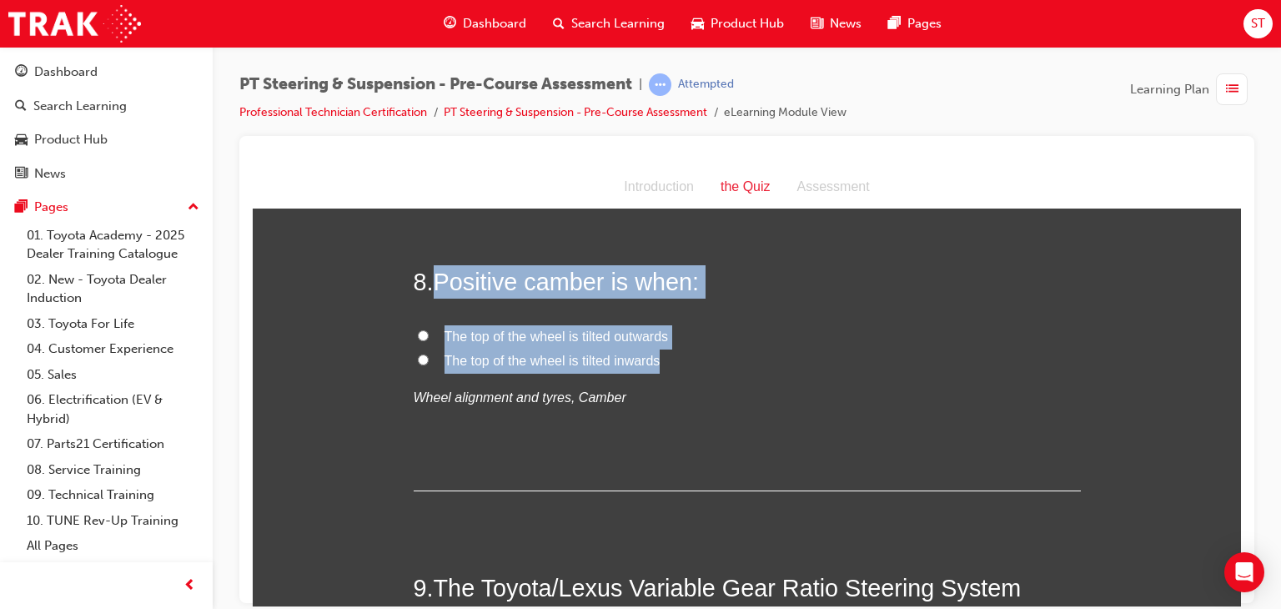
drag, startPoint x: 428, startPoint y: 274, endPoint x: 654, endPoint y: 353, distance: 239.2
click at [654, 353] on div "8 . Positive camber is when: The top of the wheel is tilted outwards The top of…" at bounding box center [747, 377] width 667 height 227
copy div "Positive camber is when: The top of the wheel is tilted outwards The top of the…"
click at [418, 337] on input "The top of the wheel is tilted outwards" at bounding box center [423, 334] width 11 height 11
radio input "true"
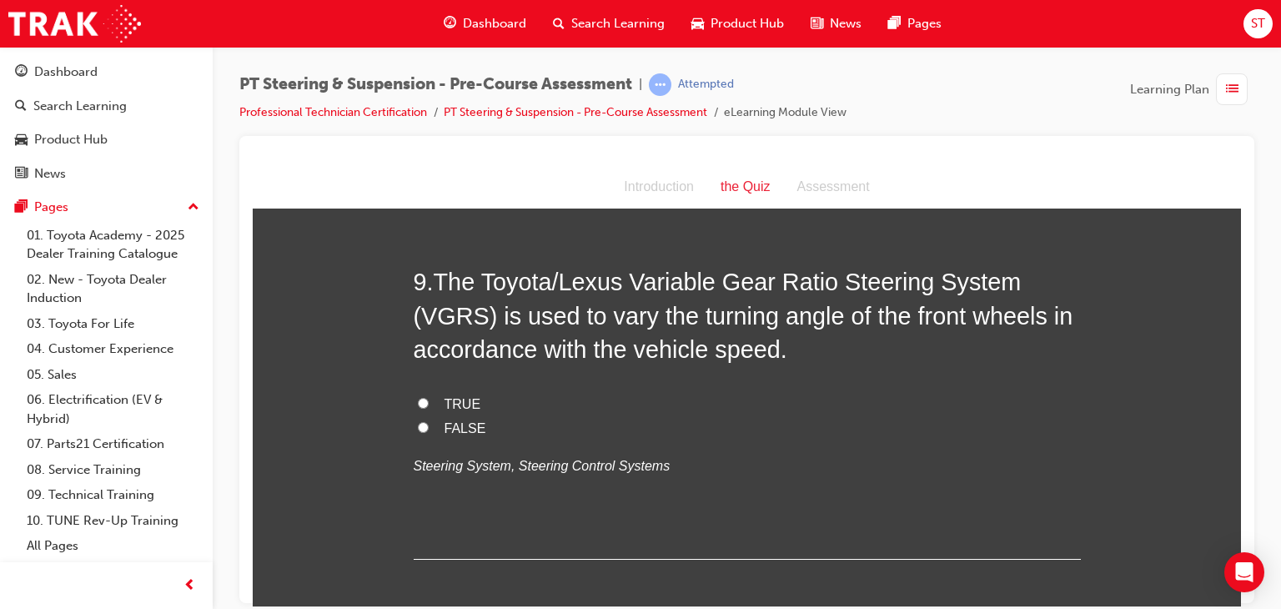
scroll to position [2779, 0]
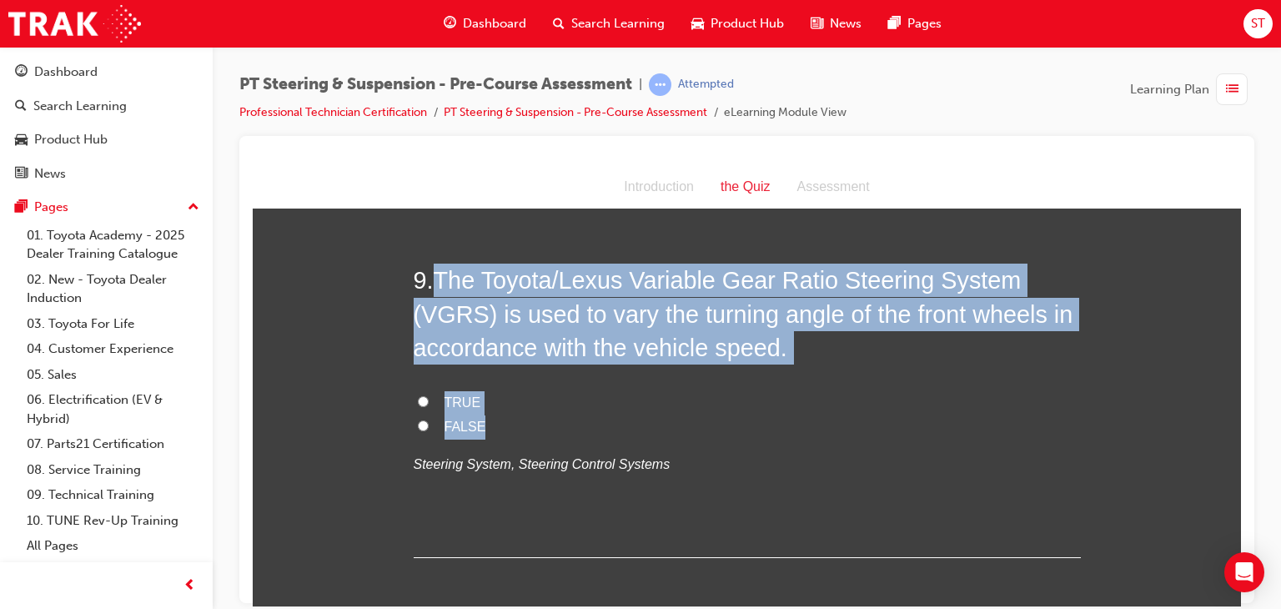
drag, startPoint x: 431, startPoint y: 266, endPoint x: 517, endPoint y: 430, distance: 184.7
click at [517, 430] on div "9 . The Toyota/Lexus Variable Gear Ratio Steering System (VGRS) is used to vary…" at bounding box center [747, 410] width 667 height 294
copy div "The Toyota/Lexus Variable Gear Ratio Steering System (VGRS) is used to vary the…"
click at [414, 390] on label "TRUE" at bounding box center [747, 402] width 667 height 24
click at [418, 395] on input "TRUE" at bounding box center [423, 400] width 11 height 11
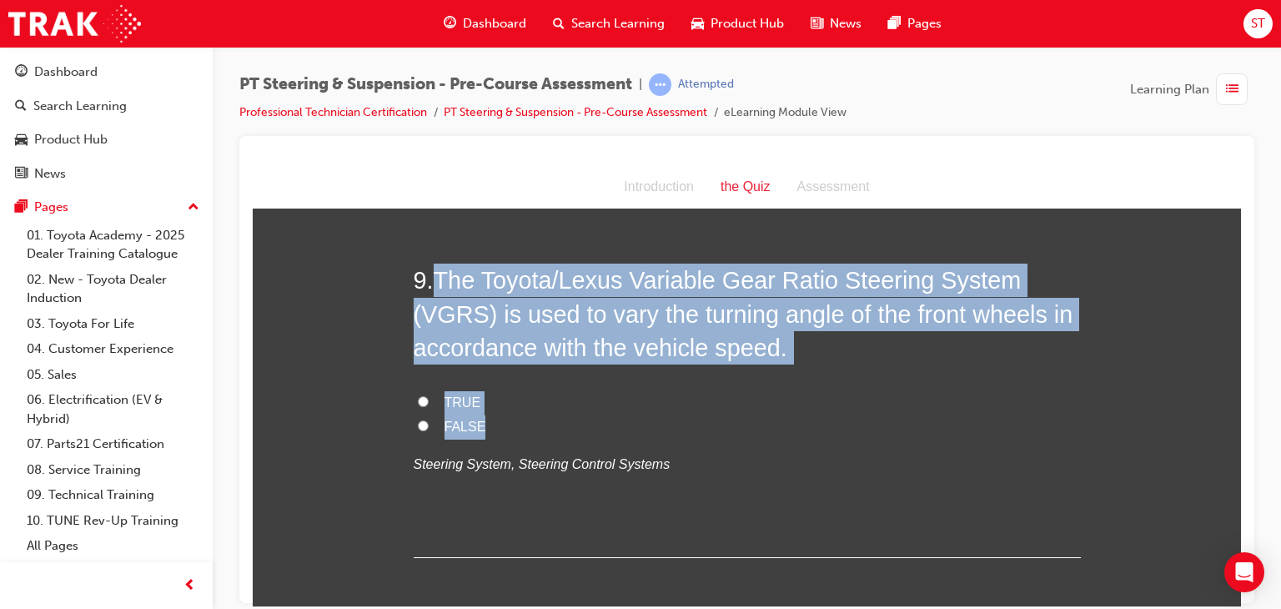
radio input "true"
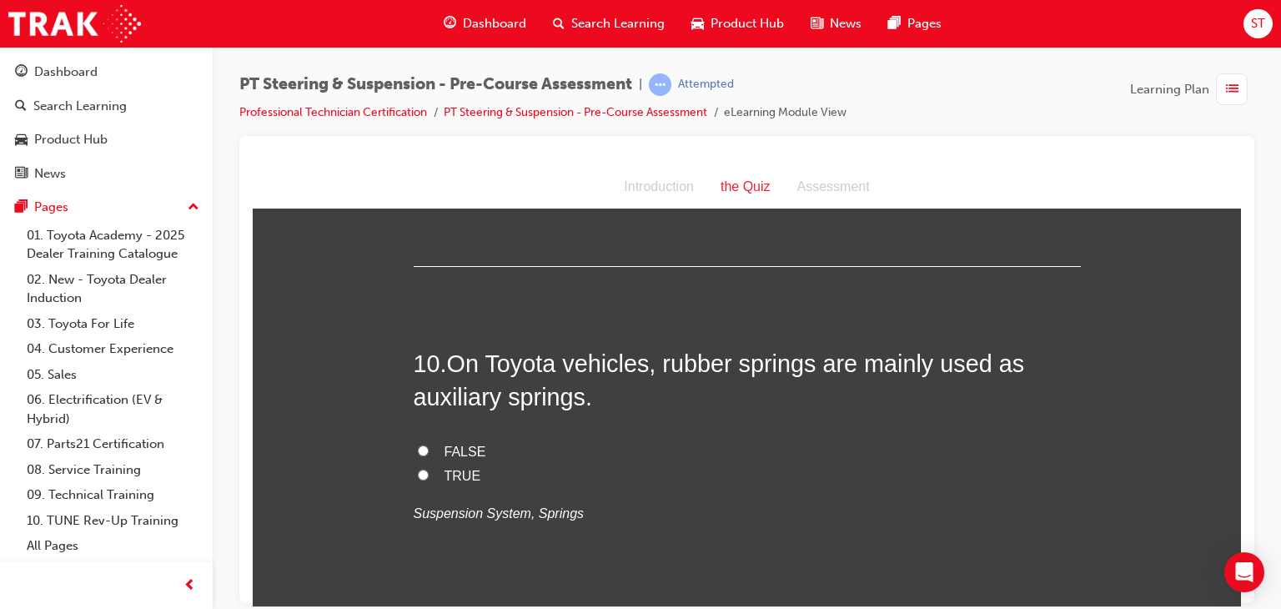
scroll to position [3086, 0]
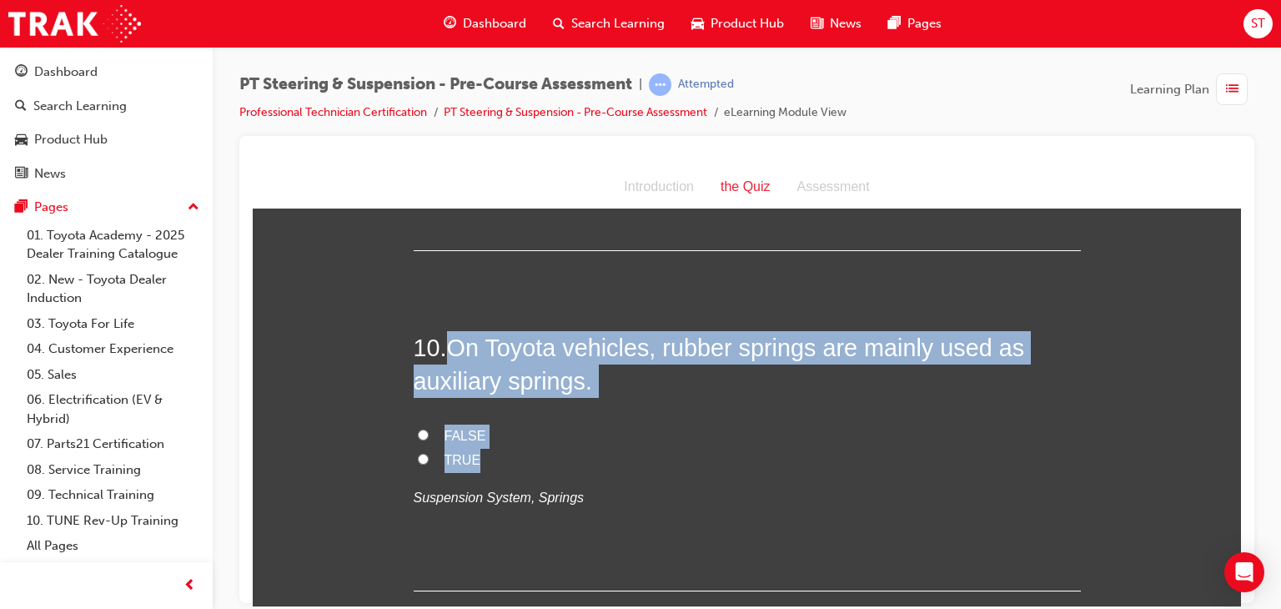
drag, startPoint x: 449, startPoint y: 338, endPoint x: 509, endPoint y: 448, distance: 125.4
click at [509, 448] on div "10 . On Toyota vehicles, rubber springs are mainly used as auxiliary springs. F…" at bounding box center [747, 460] width 667 height 260
copy div "On Toyota vehicles, rubber springs are mainly used as auxiliary springs. FALSE …"
click at [415, 462] on label "TRUE" at bounding box center [747, 460] width 667 height 24
click at [418, 462] on input "TRUE" at bounding box center [423, 458] width 11 height 11
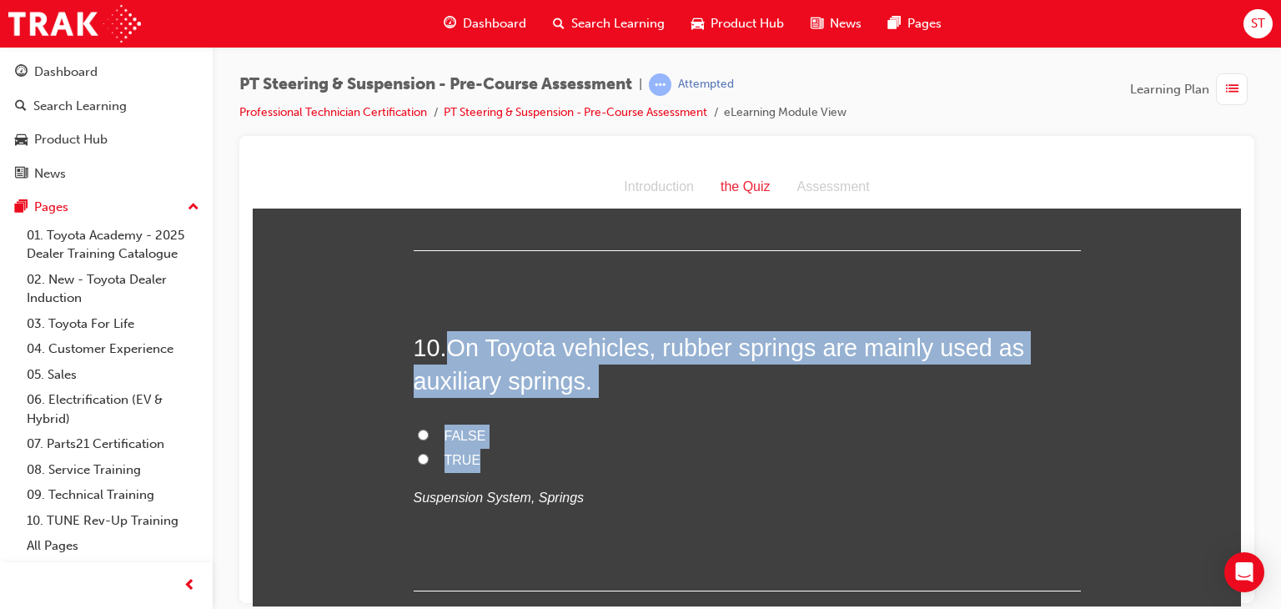
radio input "true"
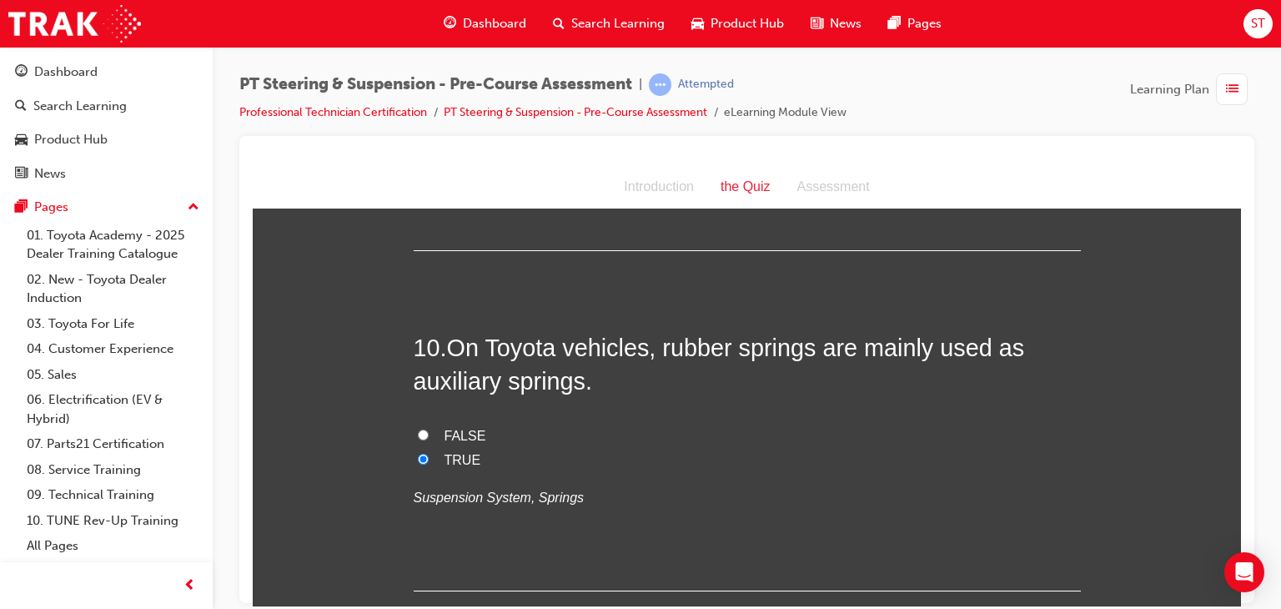
click at [647, 460] on label "TRUE" at bounding box center [747, 460] width 667 height 24
click at [429, 460] on input "TRUE" at bounding box center [423, 458] width 11 height 11
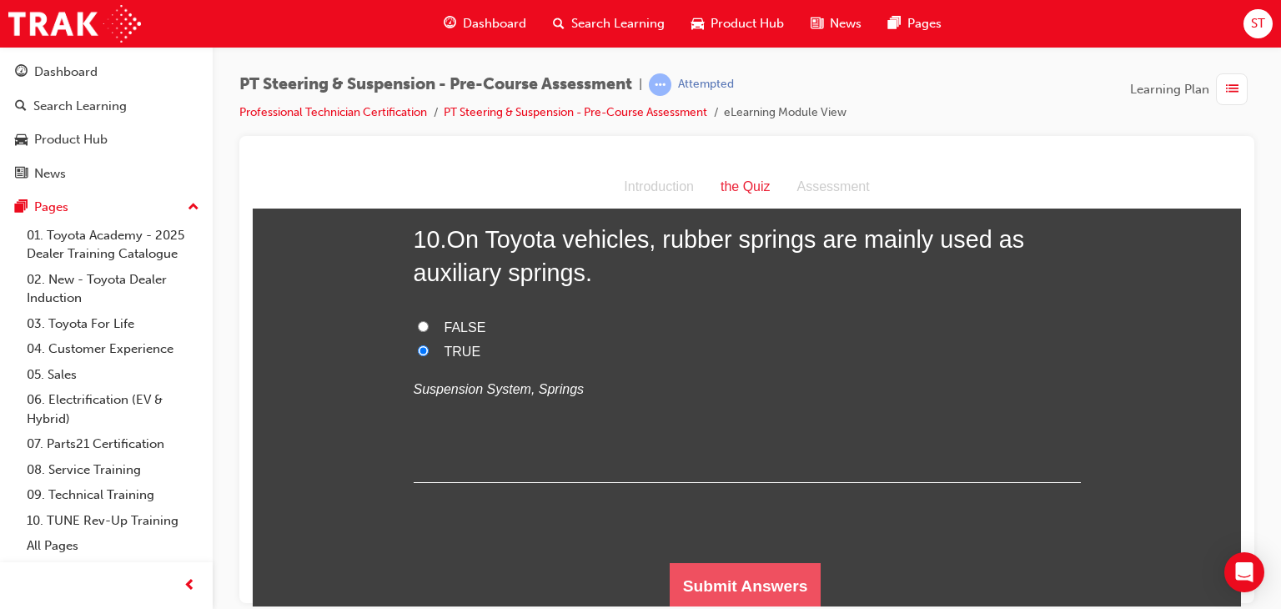
click at [713, 590] on button "Submit Answers" at bounding box center [746, 585] width 152 height 47
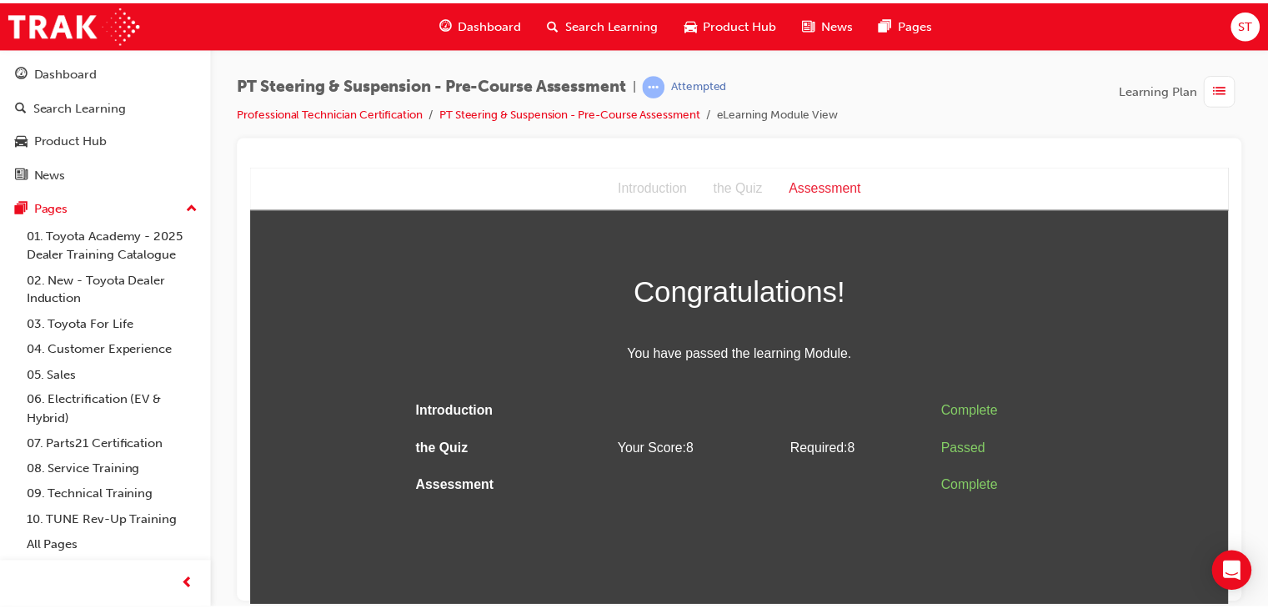
scroll to position [0, 0]
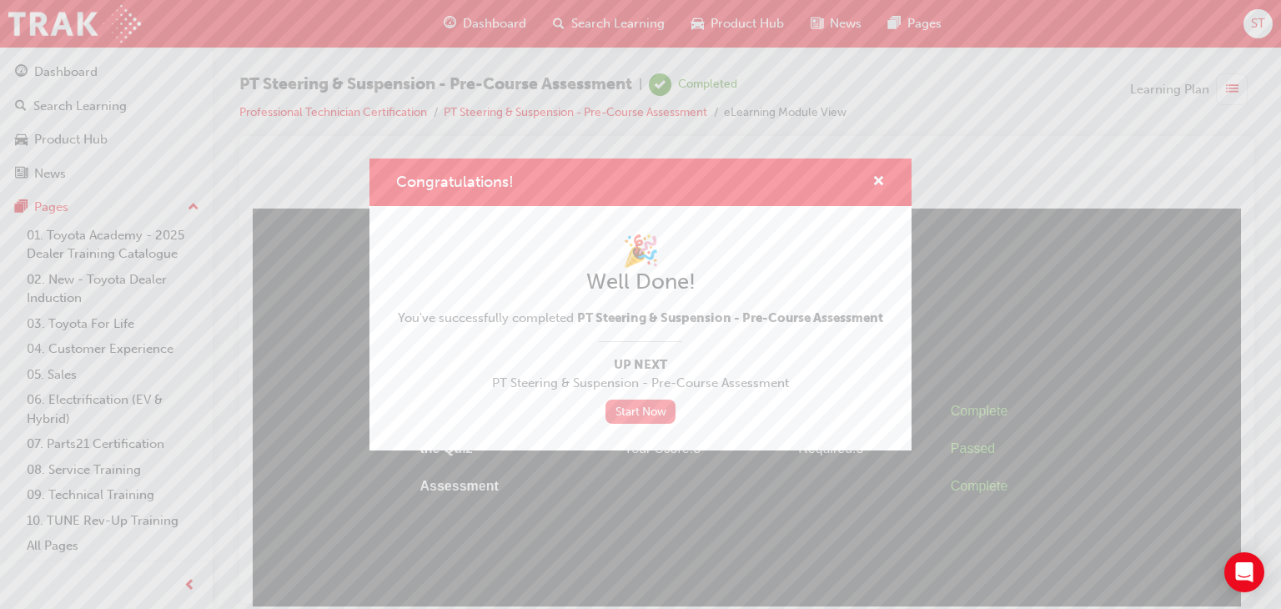
click at [624, 404] on link "Start Now" at bounding box center [640, 411] width 70 height 24
click at [882, 175] on span "cross-icon" at bounding box center [878, 182] width 13 height 15
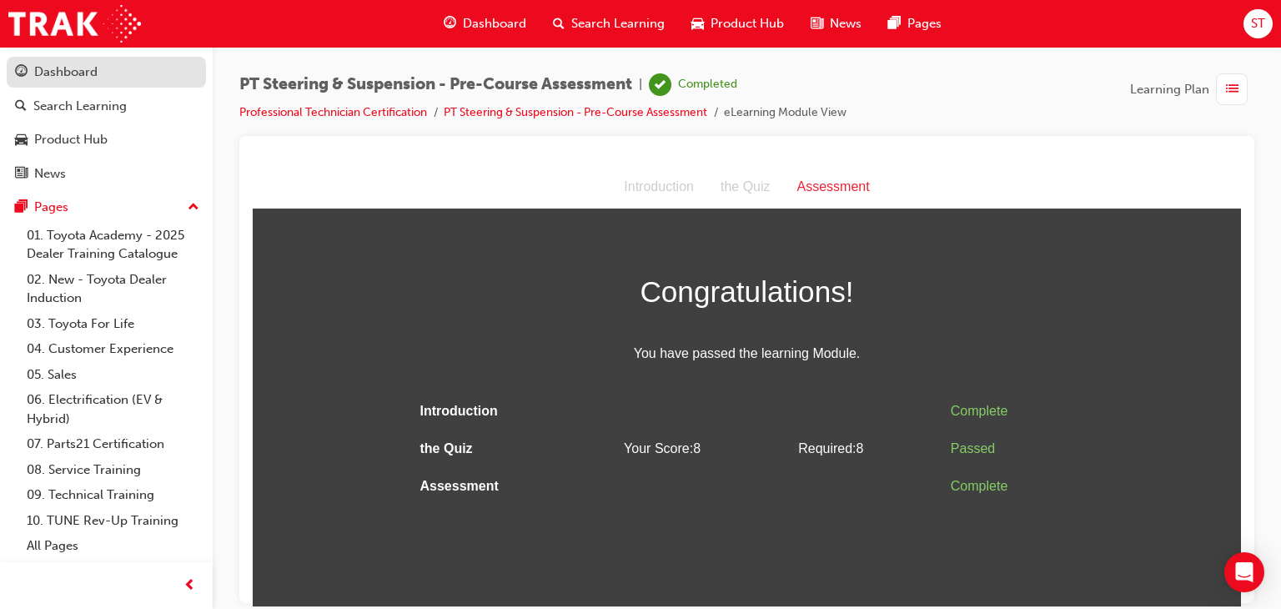
click at [107, 60] on link "Dashboard" at bounding box center [106, 72] width 199 height 31
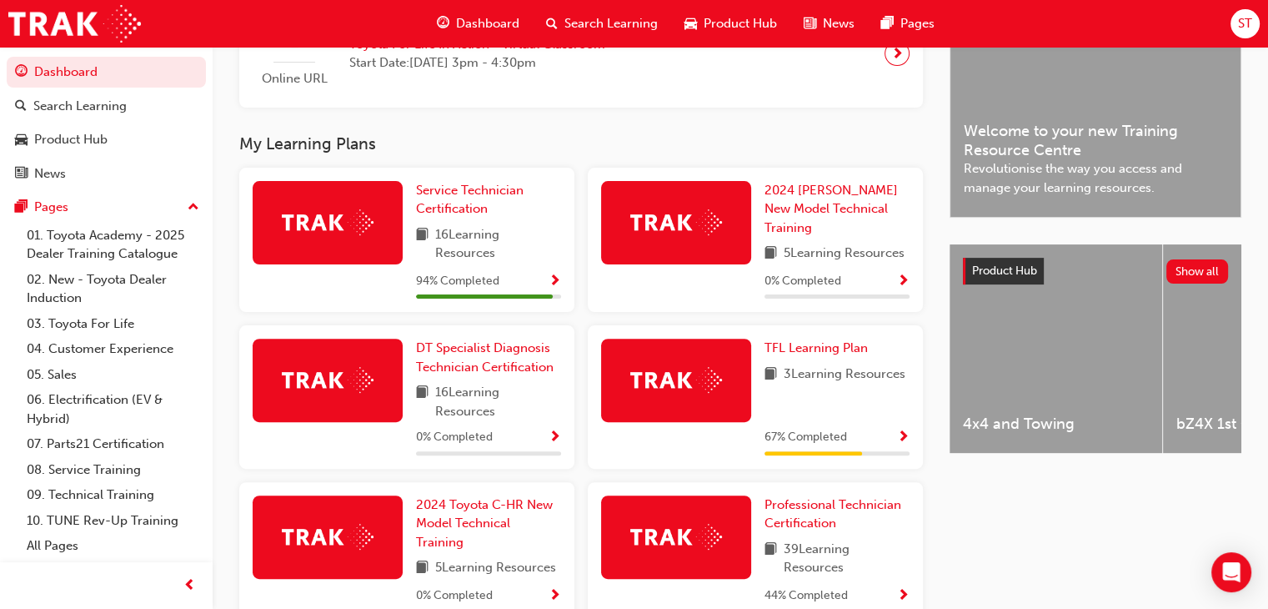
scroll to position [703, 0]
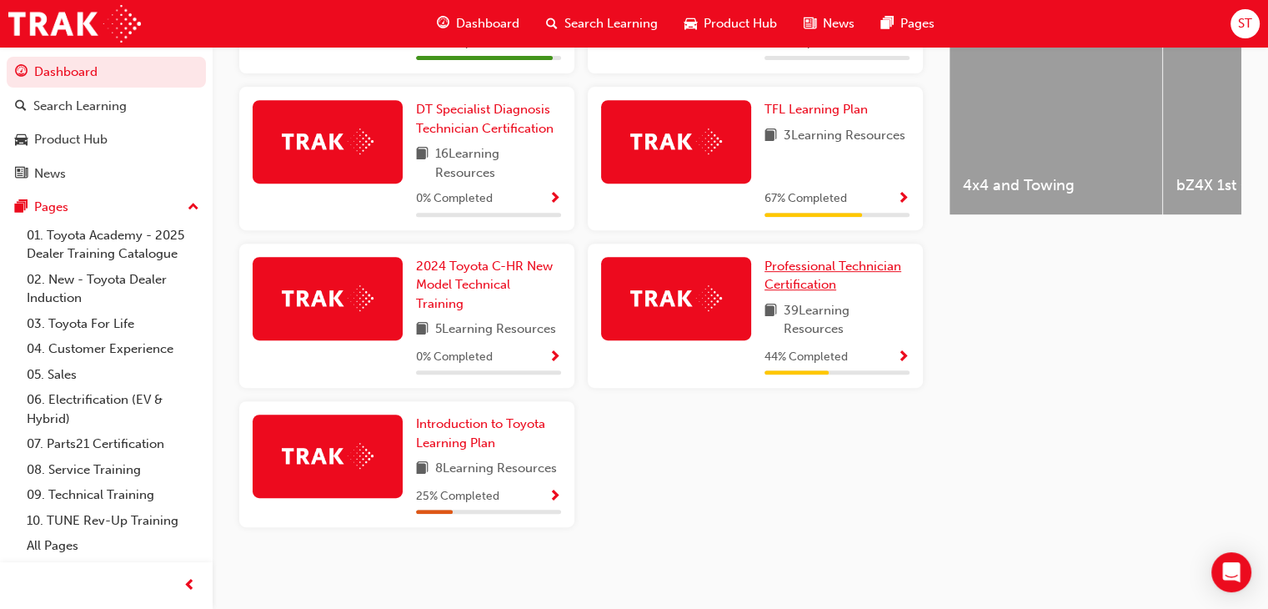
click at [825, 264] on span "Professional Technician Certification" at bounding box center [833, 276] width 137 height 34
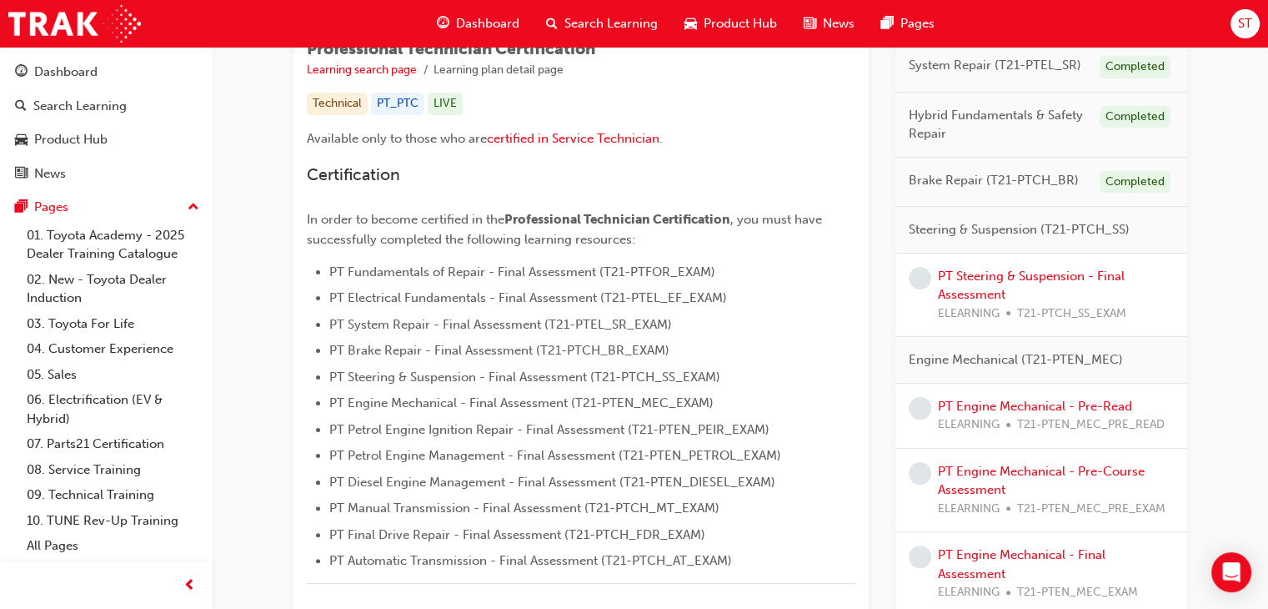
scroll to position [288, 0]
